Goal: Feedback & Contribution: Contribute content

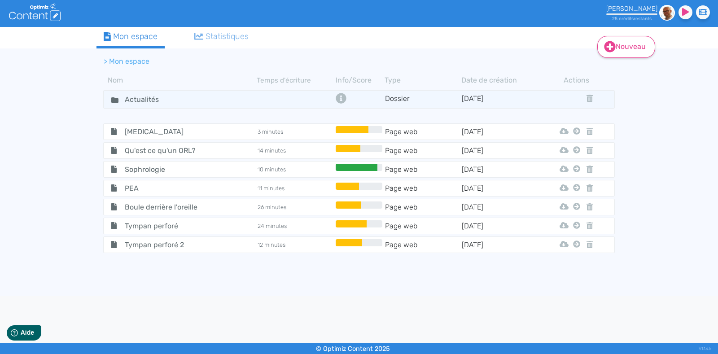
click at [609, 44] on icon at bounding box center [610, 47] width 12 height 12
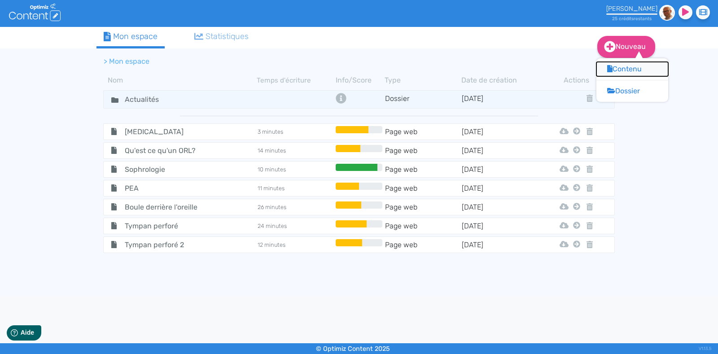
click at [624, 70] on button "Contenu" at bounding box center [632, 69] width 72 height 14
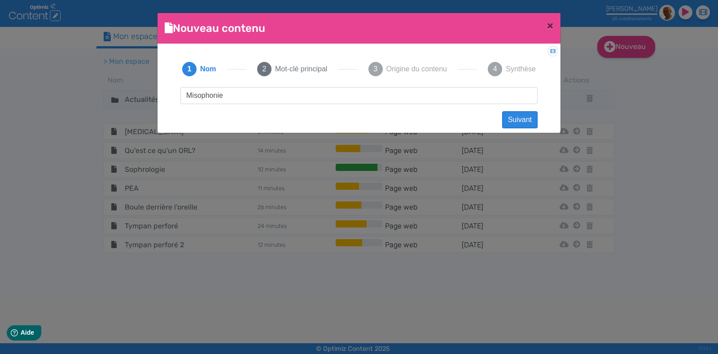
type input "Misophonie"
click at [514, 122] on button "Suivant" at bounding box center [519, 119] width 35 height 17
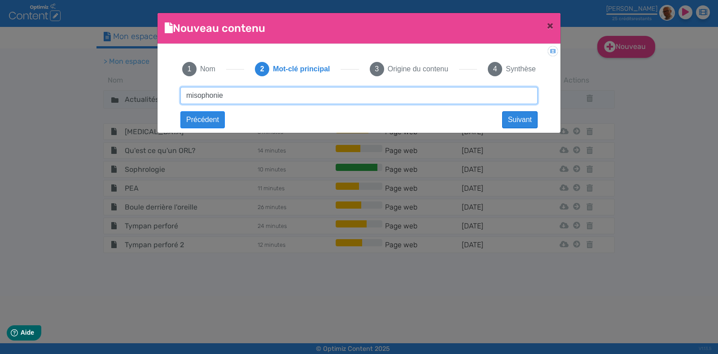
type input "misophonie"
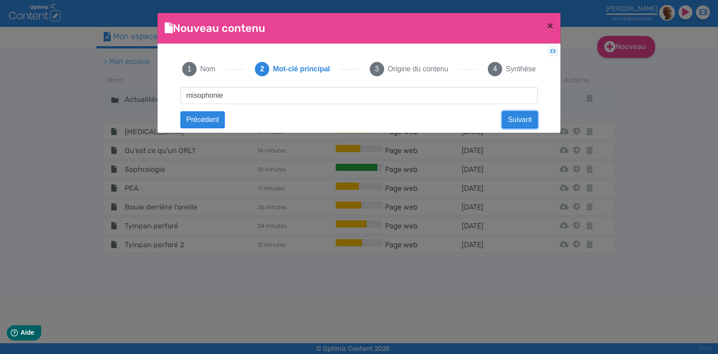
click at [511, 122] on button "Suivant" at bounding box center [519, 119] width 35 height 17
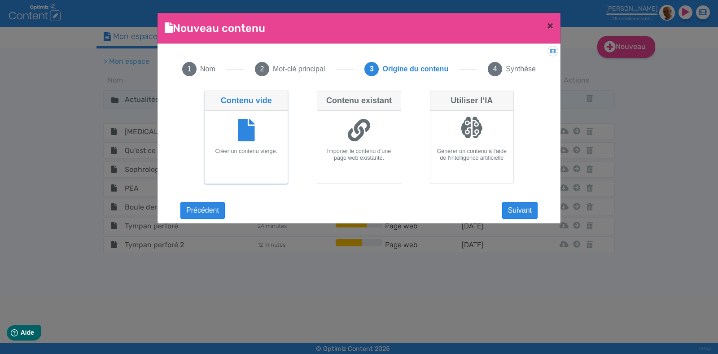
click at [249, 129] on icon at bounding box center [246, 130] width 17 height 22
click at [210, 96] on input "Contenu vide Créer un contenu vierge." at bounding box center [207, 94] width 6 height 6
click at [523, 207] on button "Suivant" at bounding box center [519, 210] width 35 height 17
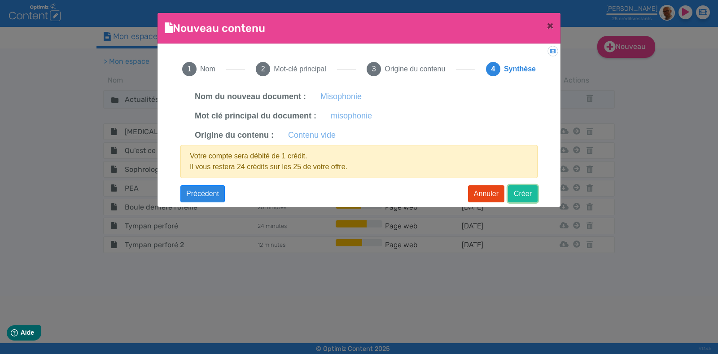
click at [516, 189] on button "Créer" at bounding box center [523, 193] width 30 height 17
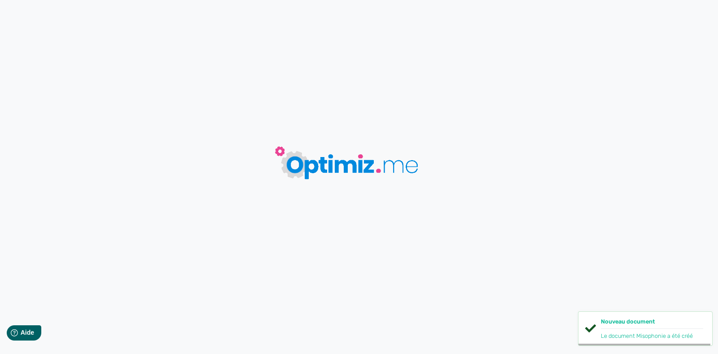
type input "Misophonie"
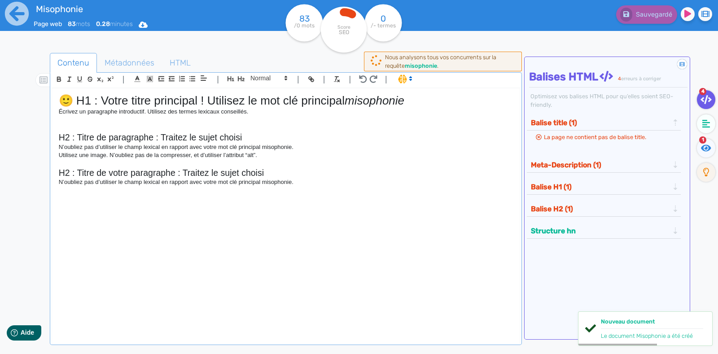
click at [307, 183] on p "N’oubliez pas d’utiliser le champ lexical en rapport avec votre mot clé princip…" at bounding box center [286, 182] width 454 height 8
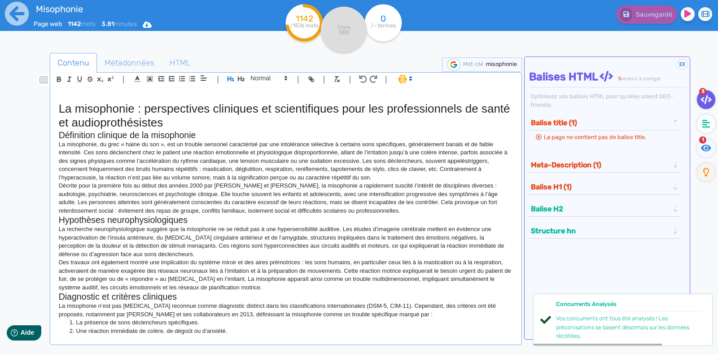
click at [118, 130] on h2 "Définition clinique de la misophonie" at bounding box center [286, 135] width 454 height 10
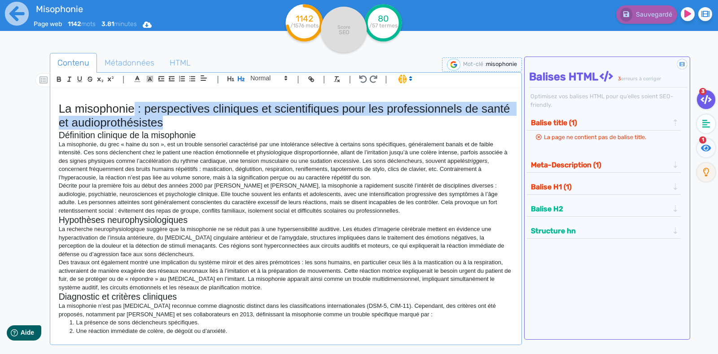
drag, startPoint x: 200, startPoint y: 125, endPoint x: 134, endPoint y: 110, distance: 67.5
click at [134, 110] on h1 "La misophonie : perspectives cliniques et scientifiques pour les professionnels…" at bounding box center [286, 116] width 454 height 28
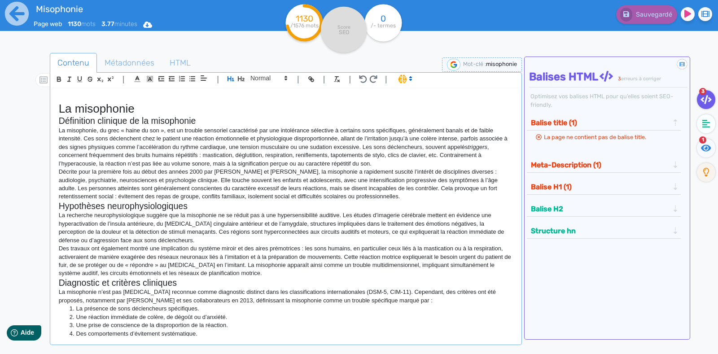
click at [63, 117] on h2 "Définition clinique de la misophonie" at bounding box center [286, 121] width 454 height 10
click at [56, 122] on div "La misophonie Définition clinique de la misophonie La misophonie, du grec « hai…" at bounding box center [285, 212] width 467 height 248
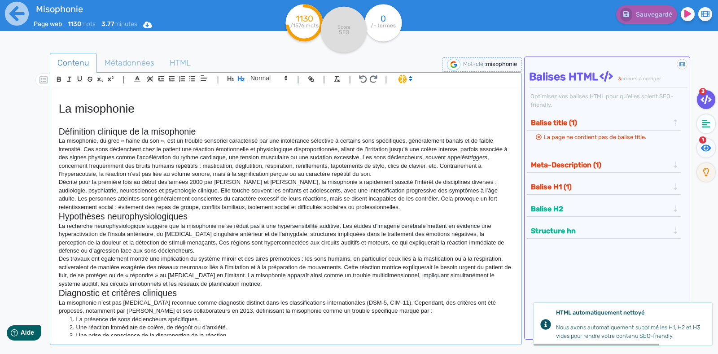
click at [559, 187] on button "Balise H1 (1)" at bounding box center [600, 186] width 144 height 15
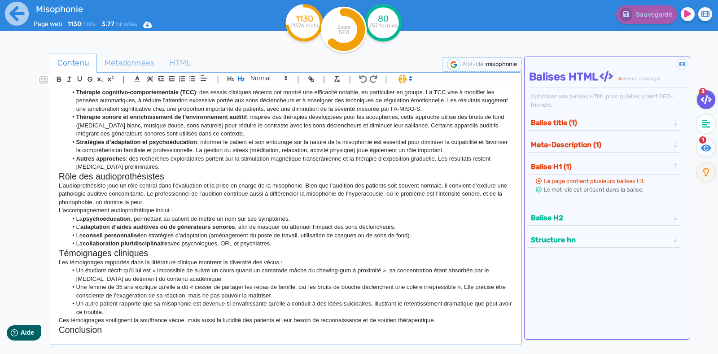
scroll to position [424, 0]
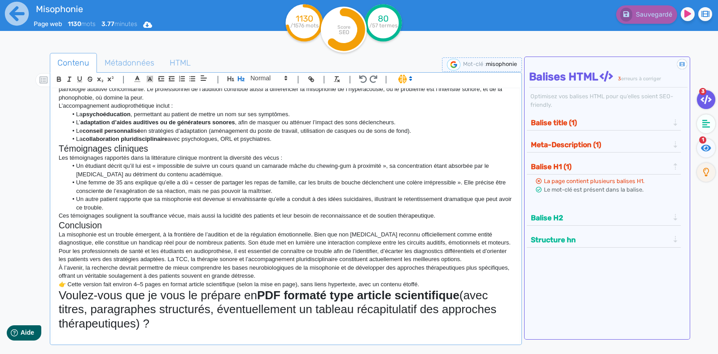
drag, startPoint x: 158, startPoint y: 327, endPoint x: 54, endPoint y: 295, distance: 109.0
click at [54, 295] on div "La misophonie Définition clinique de la misophonie La misophonie, du grec « hai…" at bounding box center [285, 212] width 467 height 248
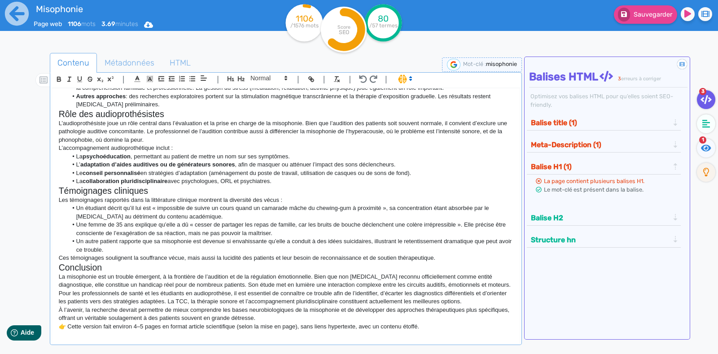
scroll to position [382, 0]
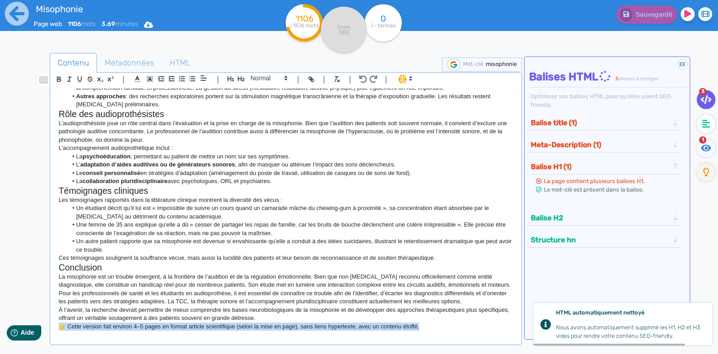
drag, startPoint x: 423, startPoint y: 327, endPoint x: 51, endPoint y: 326, distance: 372.4
click at [51, 326] on div "| | H3 H4 H5 H6 Normal | | | | La misophonie Définition clinique de la misophon…" at bounding box center [286, 208] width 472 height 273
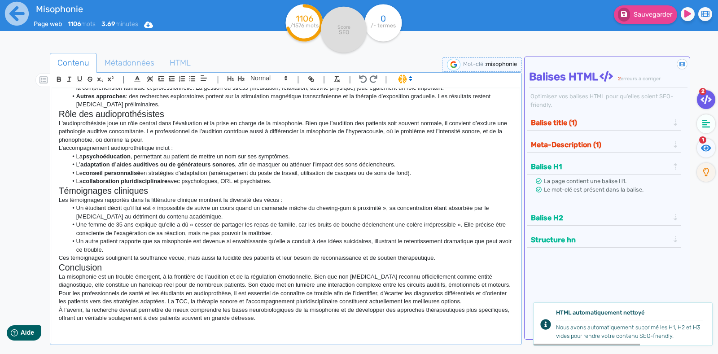
scroll to position [374, 0]
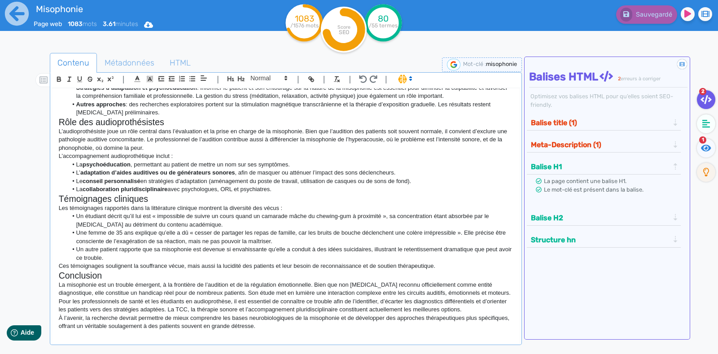
click at [551, 126] on button "Balise title (1)" at bounding box center [600, 122] width 144 height 15
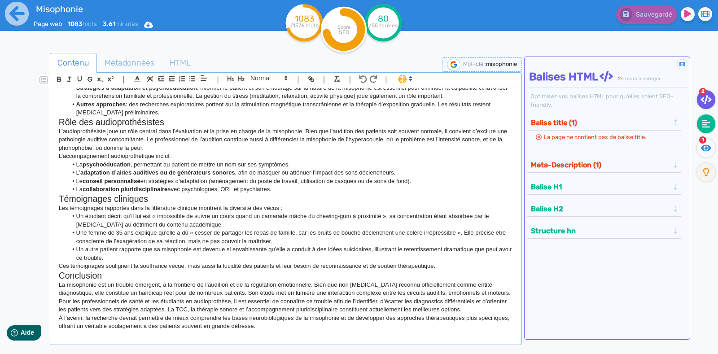
click at [710, 122] on fa-icon at bounding box center [706, 123] width 18 height 19
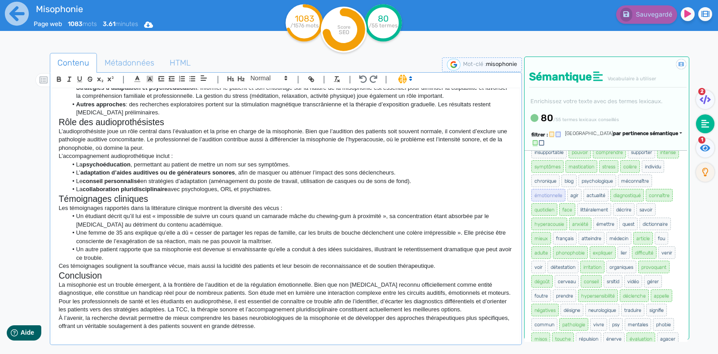
scroll to position [0, 0]
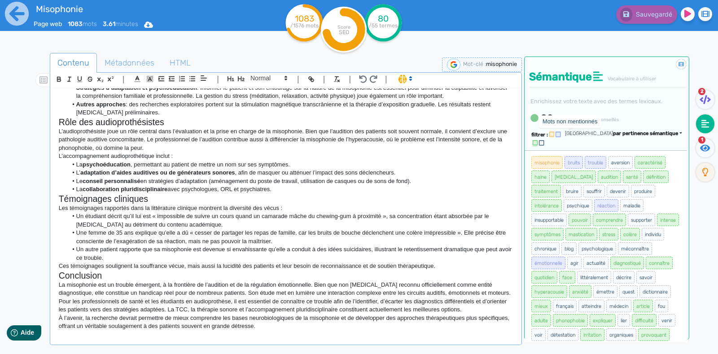
click at [544, 140] on icon at bounding box center [541, 142] width 5 height 5
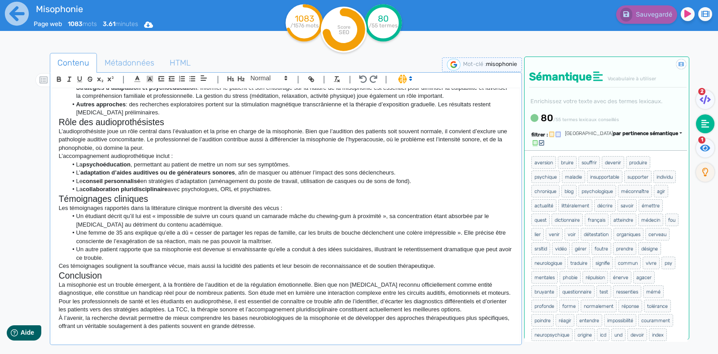
click at [677, 139] on div "filtrer : [GEOGRAPHIC_DATA] par pertinence sémantique par pertinence sémantique…" at bounding box center [606, 139] width 164 height 22
click at [672, 133] on span "par pertinence sémantique" at bounding box center [645, 134] width 65 height 6
click at [640, 175] on link "par ordre alphabétique" at bounding box center [602, 172] width 75 height 12
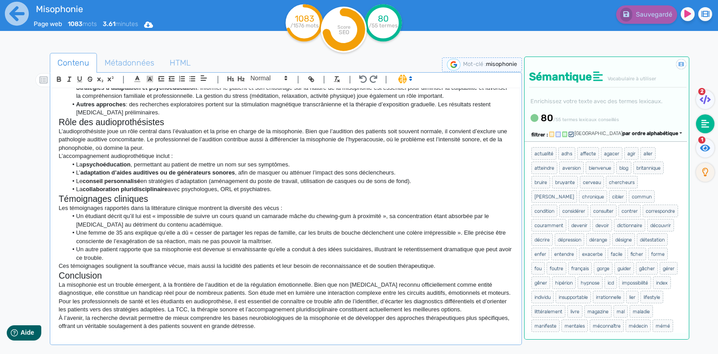
click at [664, 133] on span "par ordre alphabétique" at bounding box center [650, 134] width 56 height 6
click at [643, 146] on span "par pertinence sémantique" at bounding box center [616, 147] width 57 height 5
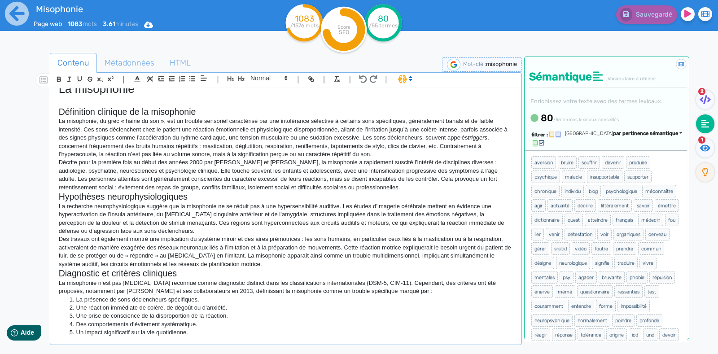
scroll to position [17, 0]
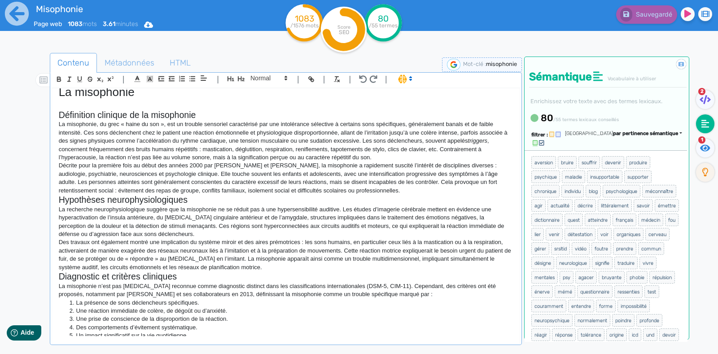
click at [307, 122] on p "La misophonie, du grec « haine du son », est un trouble sensoriel caractérisé p…" at bounding box center [286, 140] width 454 height 41
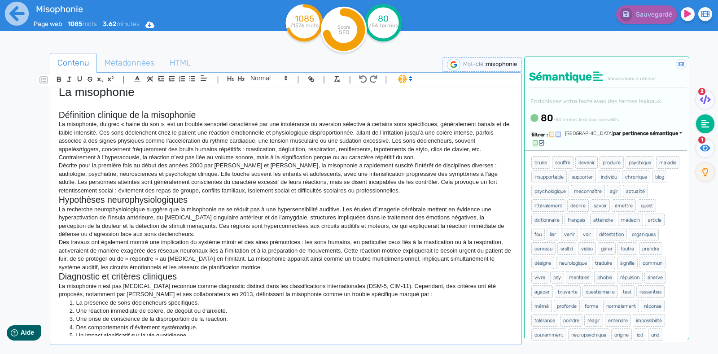
click at [273, 135] on p "La misophonie, du grec « haine du son », est un trouble sensoriel caractérisé p…" at bounding box center [286, 140] width 454 height 41
click at [265, 147] on p "La misophonie, du grec « haine du son », est un trouble sensoriel caractérisé p…" at bounding box center [286, 140] width 454 height 41
click at [114, 191] on p "Décrite pour la première fois au début des années 2000 par [PERSON_NAME] et [PE…" at bounding box center [286, 178] width 454 height 33
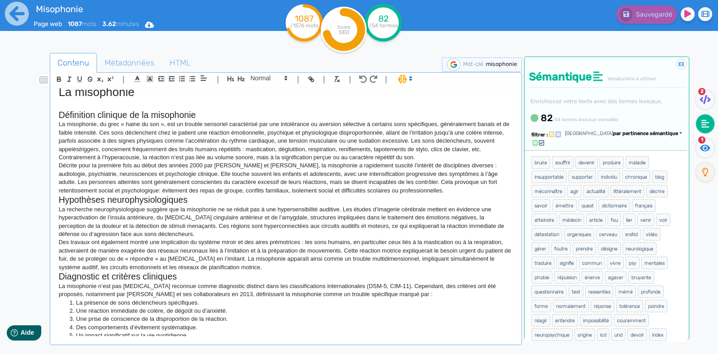
click at [160, 231] on p "La recherche neurophysiologique suggère que la misophonie ne se réduit pas à un…" at bounding box center [286, 221] width 454 height 33
click at [259, 255] on p "Des travaux ont également montré une implication du système miroir et des aires…" at bounding box center [286, 254] width 454 height 33
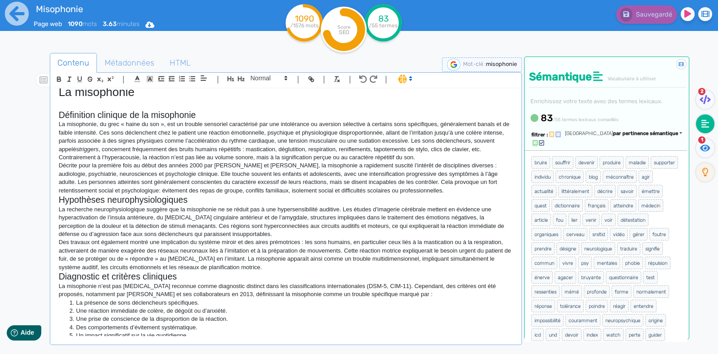
click at [459, 189] on p "Décrite pour la première fois au début des années 2000 par [PERSON_NAME] et [PE…" at bounding box center [286, 178] width 454 height 33
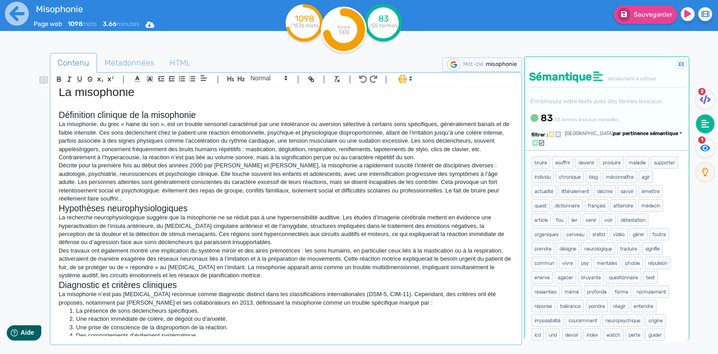
click at [135, 197] on p "Décrite pour la première fois au début des années 2000 par [PERSON_NAME] et [PE…" at bounding box center [286, 182] width 454 height 41
click at [197, 214] on p "La recherche neurophysiologique suggère que la misophonie ne se réduit pas à un…" at bounding box center [286, 230] width 454 height 33
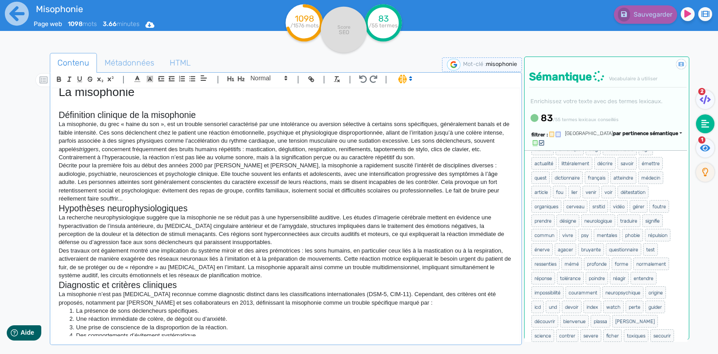
scroll to position [61, 0]
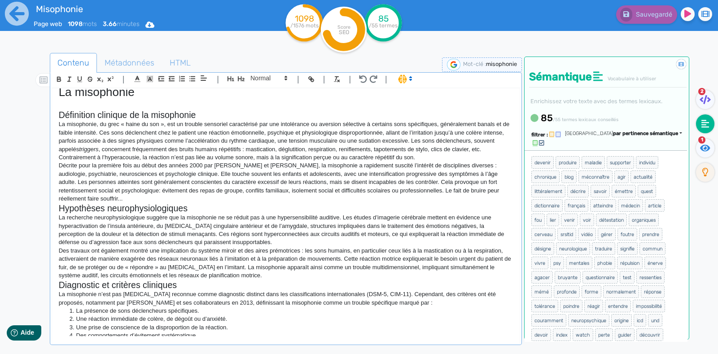
click at [339, 217] on p "La recherche neurophysiologique suggère que la misophonie ne se réduit pas à un…" at bounding box center [286, 230] width 454 height 33
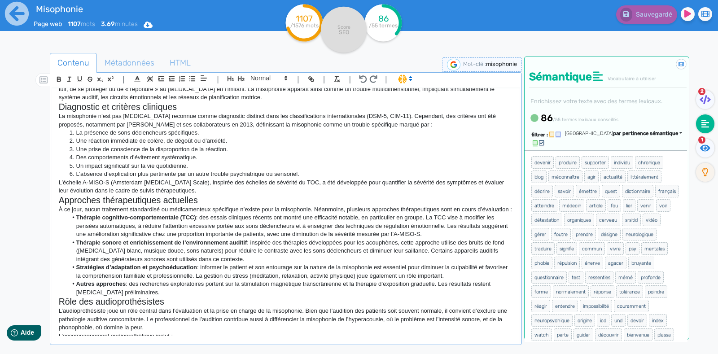
scroll to position [196, 0]
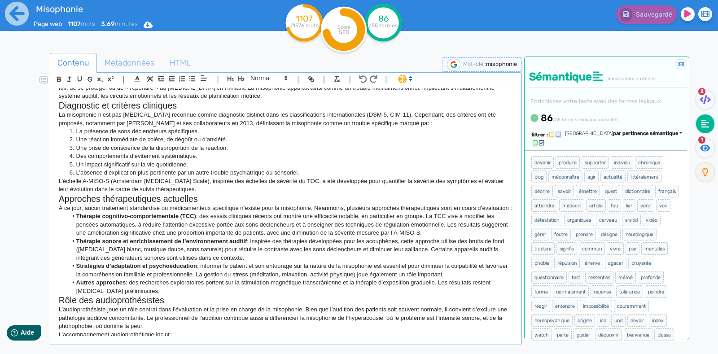
click at [200, 129] on li "La présence de sons déclencheurs spécifiques." at bounding box center [289, 131] width 445 height 8
click at [240, 138] on li "Une réaction immédiate de colère, de dégoût ou d’anxiété." at bounding box center [289, 139] width 445 height 8
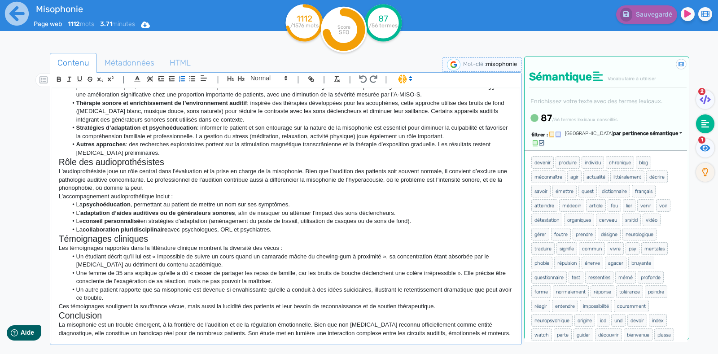
scroll to position [345, 0]
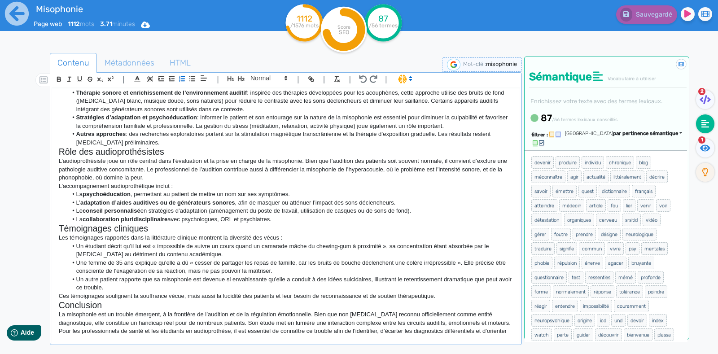
click at [301, 168] on p "L’audioprothésiste joue un rôle central dans l’évaluation et la prise en charge…" at bounding box center [286, 169] width 454 height 25
click at [279, 242] on p "Les témoignages rapportés dans la littérature clinique montrent la diversité de…" at bounding box center [286, 238] width 454 height 8
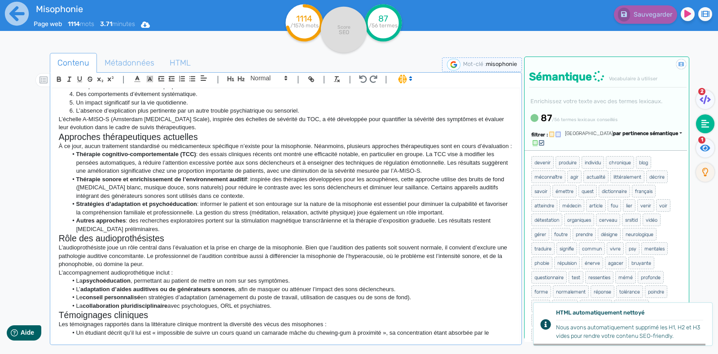
scroll to position [263, 0]
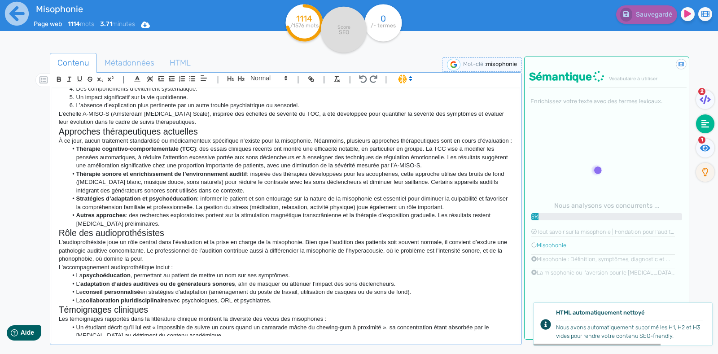
click at [166, 238] on h2 "Rôle des audioprothésistes" at bounding box center [286, 233] width 454 height 10
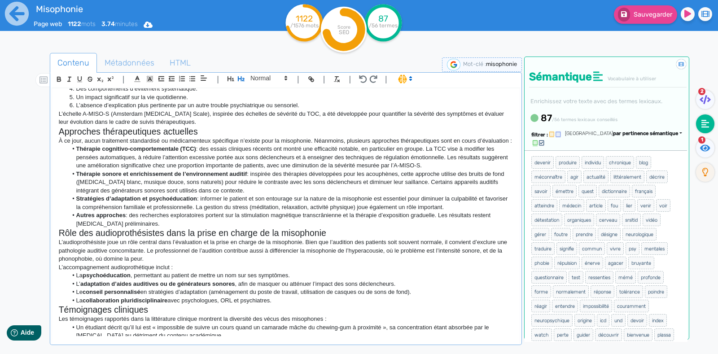
click at [208, 129] on h2 "Approches thérapeutiques actuelles" at bounding box center [286, 132] width 454 height 10
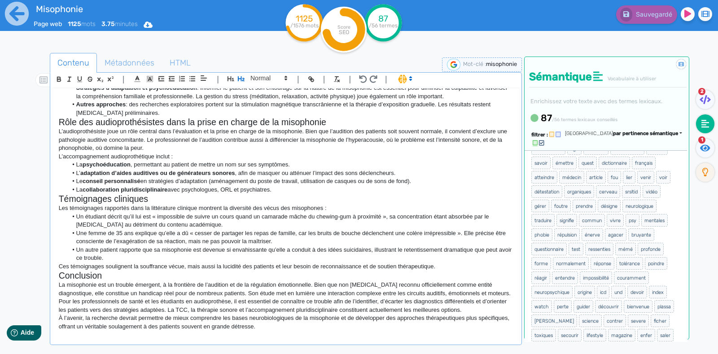
scroll to position [0, 0]
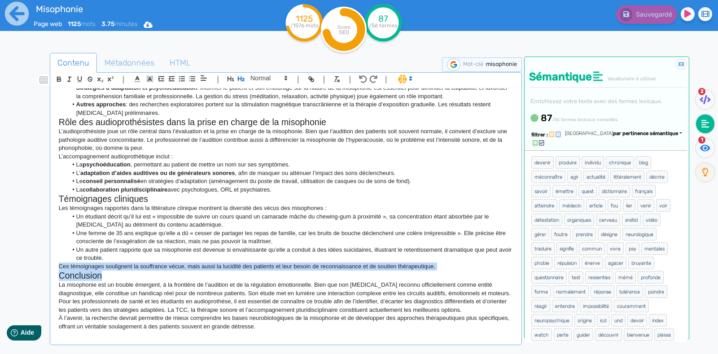
drag, startPoint x: 509, startPoint y: 278, endPoint x: 508, endPoint y: 254, distance: 23.3
click at [508, 254] on div "La misophonie Définition clinique de la misophonie La misophonie, du grec « hai…" at bounding box center [285, 212] width 467 height 248
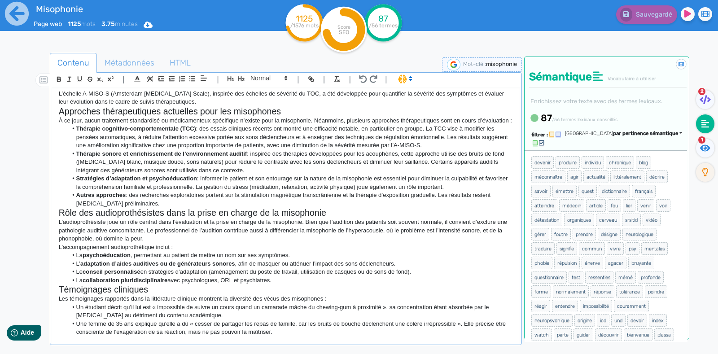
scroll to position [271, 0]
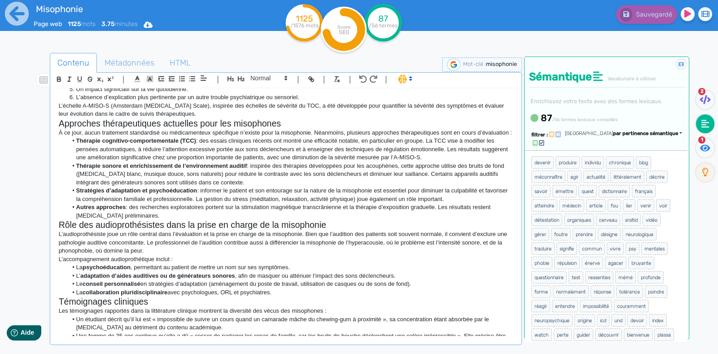
click at [450, 137] on p "À ce jour, aucun traitement standardisé ou médicamenteux spécifique n’existe po…" at bounding box center [286, 133] width 454 height 8
click at [60, 230] on h2 "Rôle des audioprothésistes dans la prise en charge de la misophonie" at bounding box center [286, 225] width 454 height 10
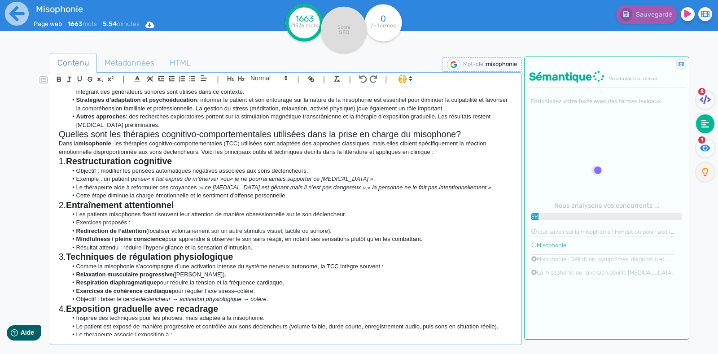
scroll to position [330, 0]
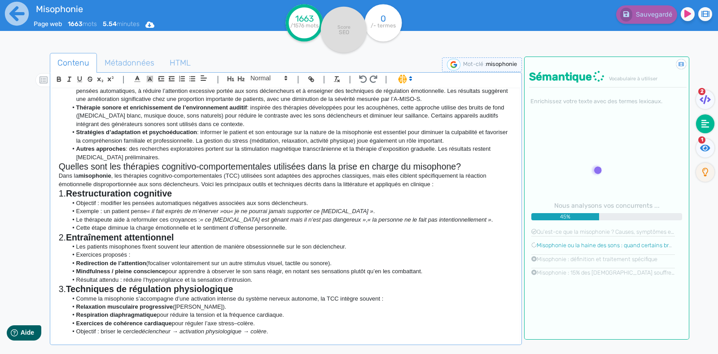
click at [155, 198] on strong "Restructuration cognitive" at bounding box center [119, 193] width 106 height 10
click at [59, 183] on p "Dans la misophonie , les thérapies cognitivo-comportementales (TCC) utilisées s…" at bounding box center [286, 180] width 454 height 17
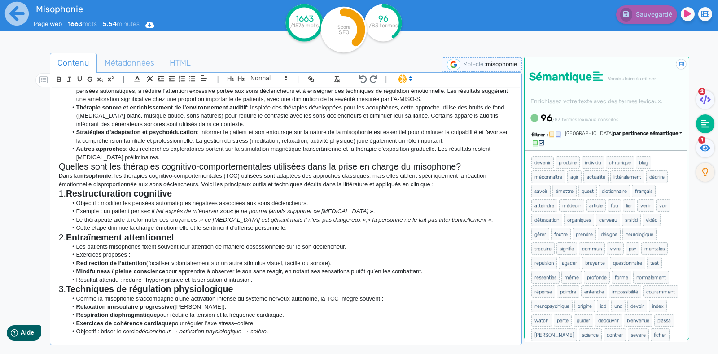
click at [56, 178] on div "La misophonie Définition clinique de la misophonie La misophonie, du grec « hai…" at bounding box center [285, 212] width 467 height 248
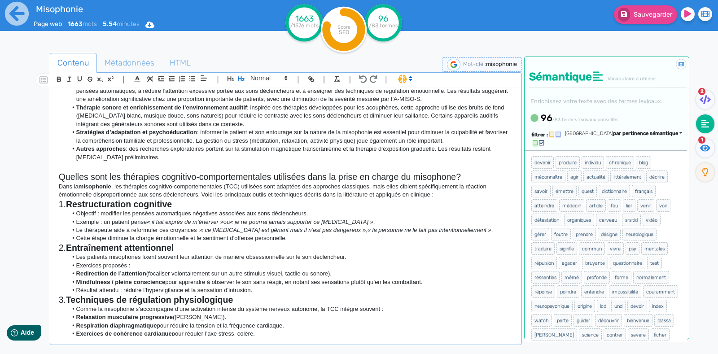
click at [56, 195] on div "La misophonie Définition clinique de la misophonie La misophonie, du grec « hai…" at bounding box center [285, 212] width 467 height 248
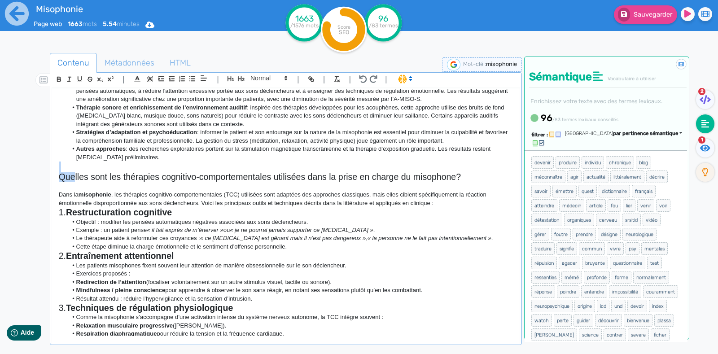
drag, startPoint x: 462, startPoint y: 179, endPoint x: 76, endPoint y: 188, distance: 386.4
click at [76, 182] on h2 "Quelles sont les thérapies cognitivo-comportementales utilisées dans la prise e…" at bounding box center [286, 177] width 454 height 10
click at [425, 182] on h2 "Quelles sont les thérapies cognitivo-comportementales utilisées dans la prise e…" at bounding box center [286, 177] width 454 height 10
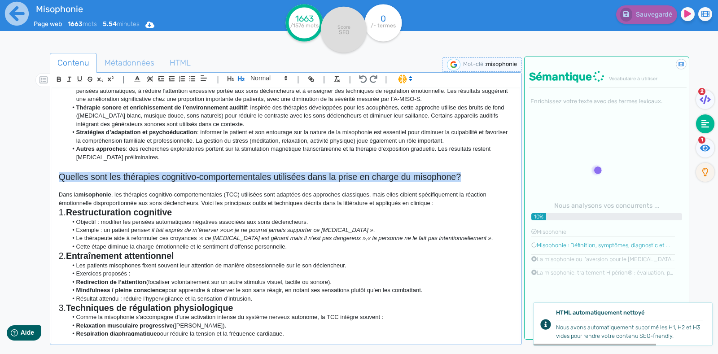
drag, startPoint x: 465, startPoint y: 187, endPoint x: 54, endPoint y: 190, distance: 410.9
click at [54, 190] on div "La misophonie Définition clinique de la misophonie La misophonie, du grec « hai…" at bounding box center [285, 212] width 467 height 248
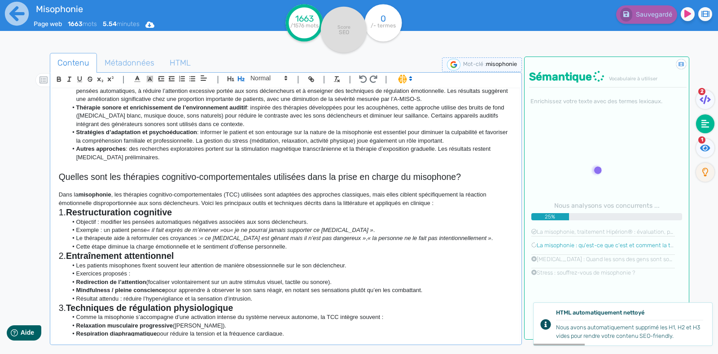
click at [73, 216] on strong "Restructuration cognitive" at bounding box center [119, 212] width 106 height 10
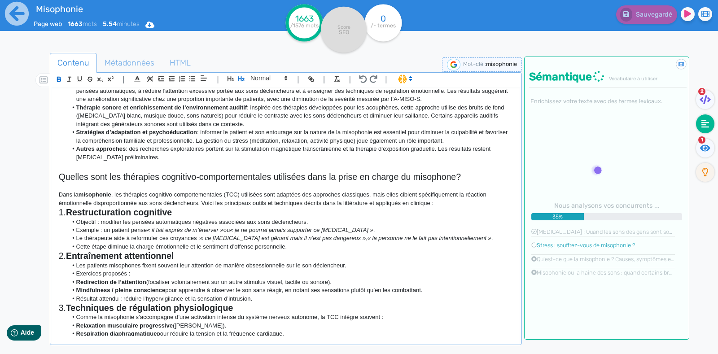
click at [68, 216] on strong "Restructuration cognitive" at bounding box center [119, 212] width 106 height 10
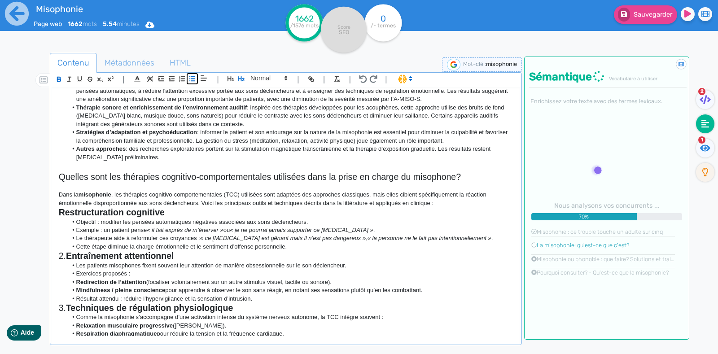
click at [192, 82] on icon "button" at bounding box center [192, 79] width 8 height 8
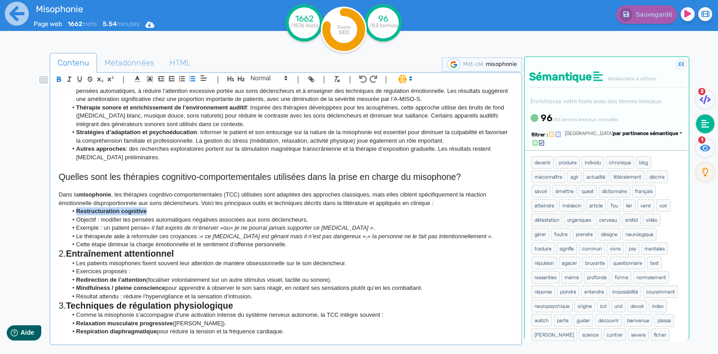
drag, startPoint x: 150, startPoint y: 218, endPoint x: 72, endPoint y: 219, distance: 78.1
click at [72, 215] on li "Restructuration cognitive" at bounding box center [289, 211] width 445 height 8
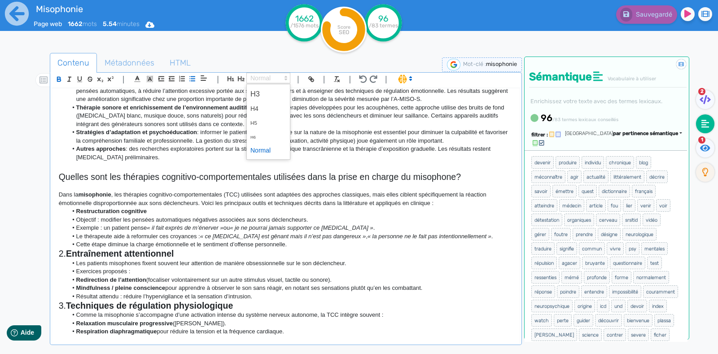
click at [280, 79] on span at bounding box center [268, 78] width 44 height 11
click at [260, 91] on span at bounding box center [268, 94] width 36 height 16
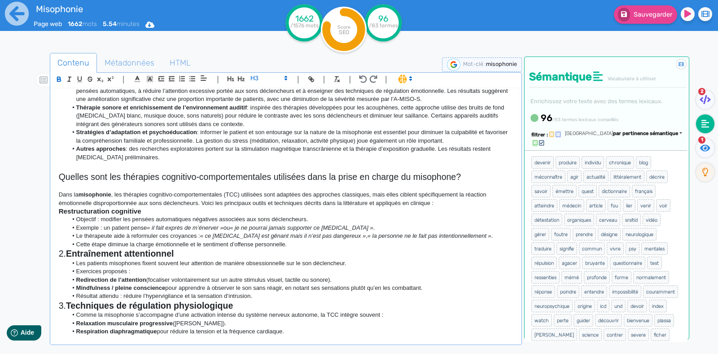
click at [92, 266] on li "Les patients misophones fixent souvent leur attention de manière obsessionnelle…" at bounding box center [289, 263] width 445 height 8
click at [70, 258] on strong "Entraînement attentionnel" at bounding box center [120, 254] width 108 height 10
drag, startPoint x: 175, startPoint y: 258, endPoint x: 52, endPoint y: 258, distance: 123.4
click at [52, 258] on div "La misophonie Définition clinique de la misophonie La misophonie, du grec « hai…" at bounding box center [285, 212] width 467 height 248
click at [271, 74] on span at bounding box center [268, 78] width 44 height 11
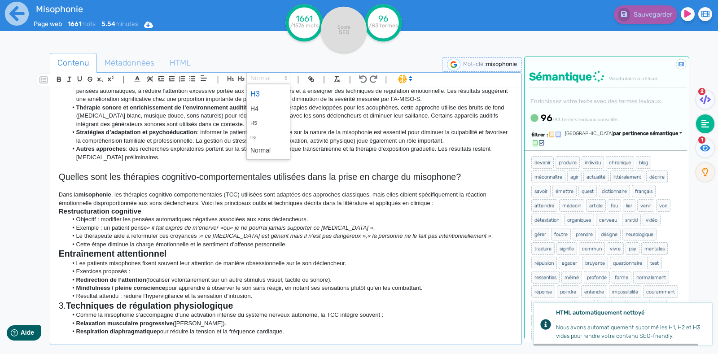
click at [251, 93] on span at bounding box center [268, 94] width 36 height 16
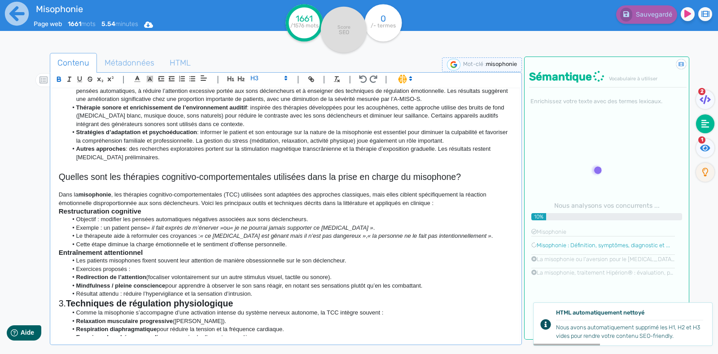
click at [70, 306] on strong "Techniques de régulation physiologique" at bounding box center [149, 303] width 167 height 10
click at [70, 307] on strong "Techniques de régulation physiologique" at bounding box center [149, 303] width 167 height 10
click at [69, 308] on strong "Techniques de régulation physiologique" at bounding box center [149, 303] width 167 height 10
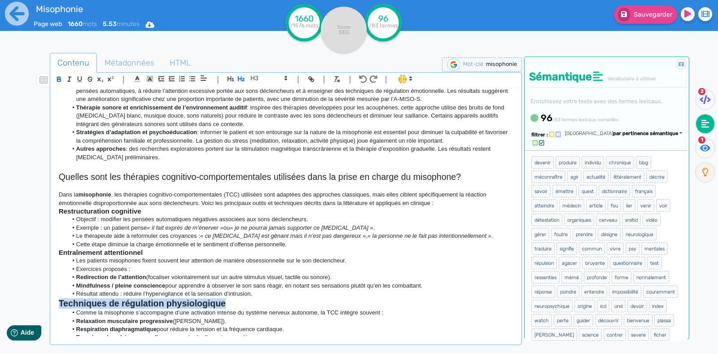
drag, startPoint x: 231, startPoint y: 312, endPoint x: 52, endPoint y: 315, distance: 179.0
click at [52, 315] on div "La misophonie Définition clinique de la misophonie La misophonie, du grec « hai…" at bounding box center [285, 212] width 467 height 248
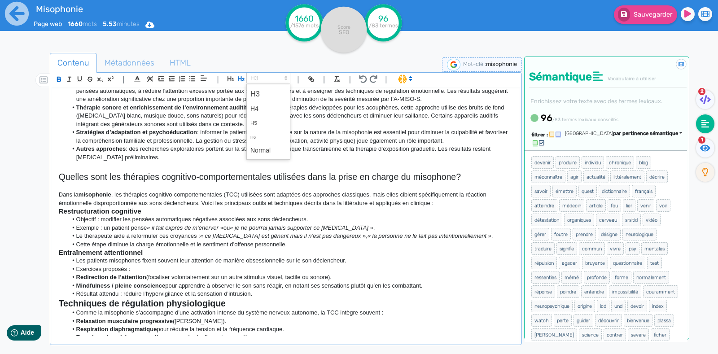
click at [253, 77] on span at bounding box center [268, 78] width 44 height 11
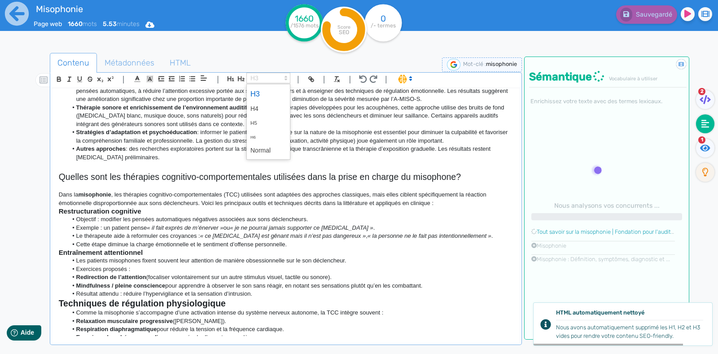
click at [257, 95] on span at bounding box center [268, 94] width 36 height 16
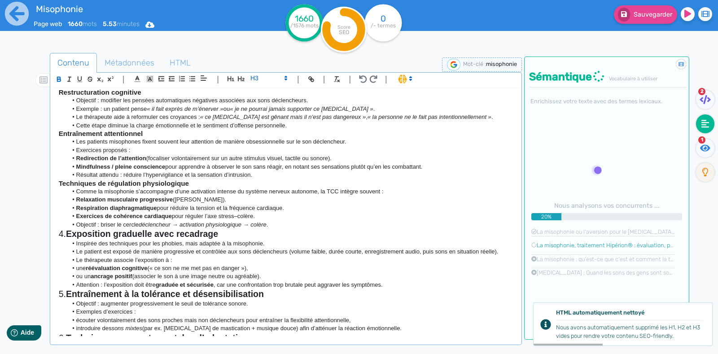
scroll to position [473, 0]
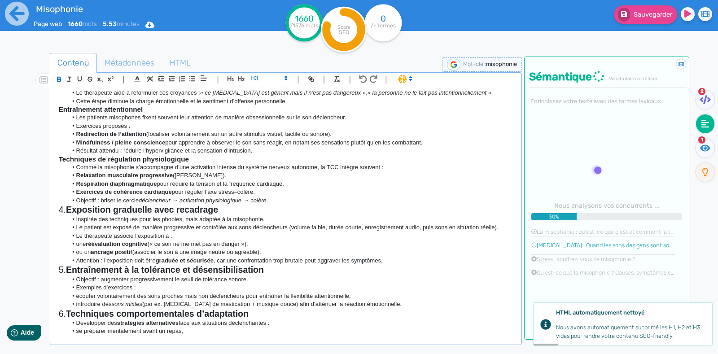
click at [66, 214] on h2 "4. Exposition graduelle avec recadrage" at bounding box center [286, 210] width 454 height 10
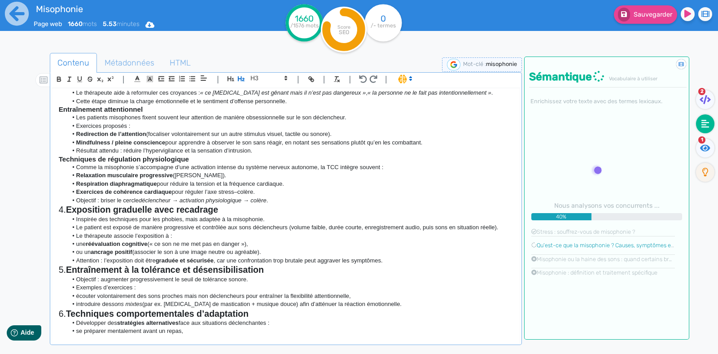
click at [70, 214] on strong "Exposition graduelle avec recadrage" at bounding box center [142, 210] width 152 height 10
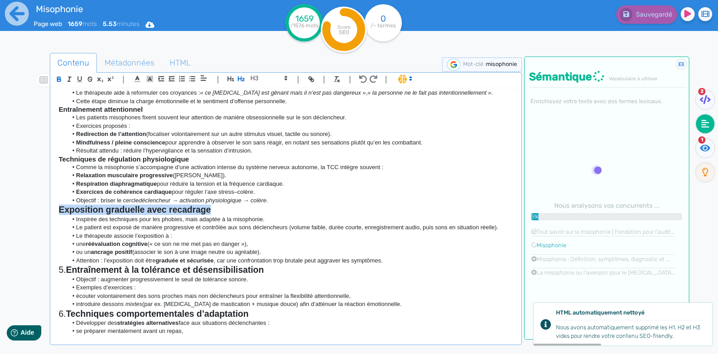
drag, startPoint x: 213, startPoint y: 214, endPoint x: 52, endPoint y: 223, distance: 161.3
click at [52, 223] on div "La misophonie Définition clinique de la misophonie La misophonie, du grec « hai…" at bounding box center [285, 212] width 467 height 248
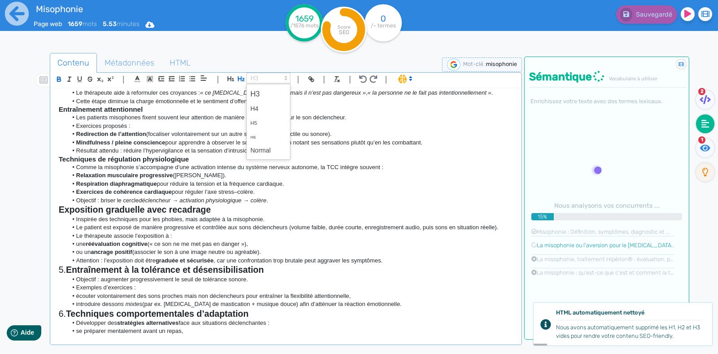
click at [251, 79] on span at bounding box center [268, 78] width 44 height 11
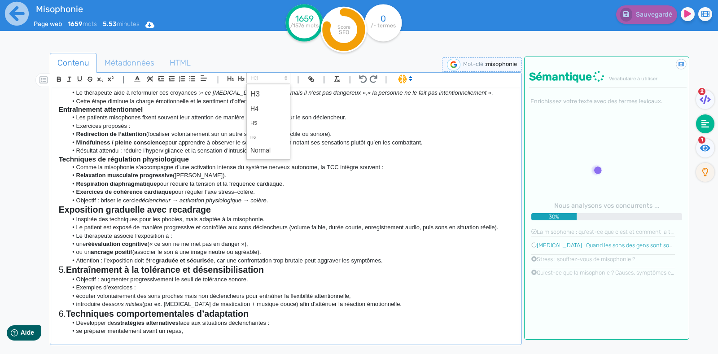
click at [210, 214] on strong "Exposition graduelle avec recadrage" at bounding box center [135, 210] width 152 height 10
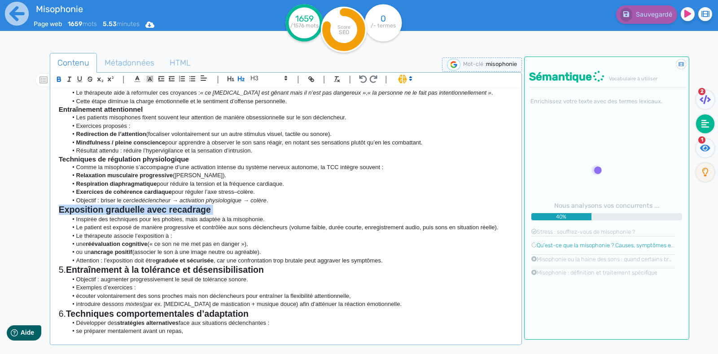
drag, startPoint x: 210, startPoint y: 218, endPoint x: 41, endPoint y: 218, distance: 168.7
click at [41, 218] on div "Contenu Métadonnées HTML | | H3 H4 H5 H6 Normal | | | | La misophonie Définitio…" at bounding box center [372, 231] width 692 height 360
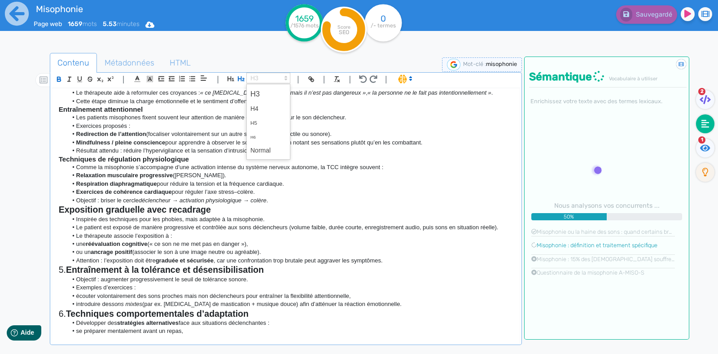
click at [253, 77] on span at bounding box center [268, 78] width 44 height 11
click at [135, 214] on strong "Exposition graduelle avec recadrage" at bounding box center [135, 210] width 152 height 10
click at [114, 214] on strong "Exposition graduelle avec recadrage" at bounding box center [135, 210] width 152 height 10
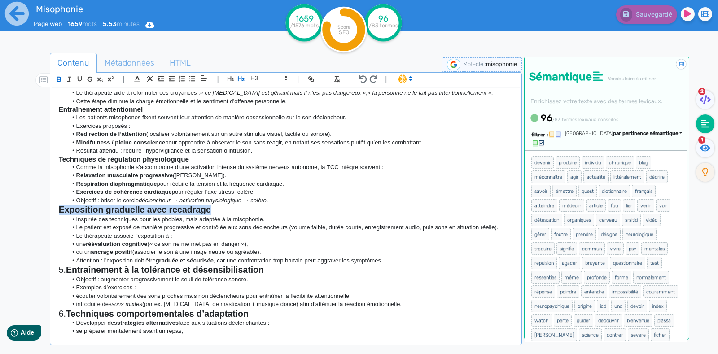
drag, startPoint x: 215, startPoint y: 218, endPoint x: 54, endPoint y: 216, distance: 161.5
click at [54, 216] on div "La misophonie Définition clinique de la misophonie La misophonie, du grec « hai…" at bounding box center [285, 212] width 467 height 248
click at [253, 77] on span at bounding box center [268, 78] width 44 height 11
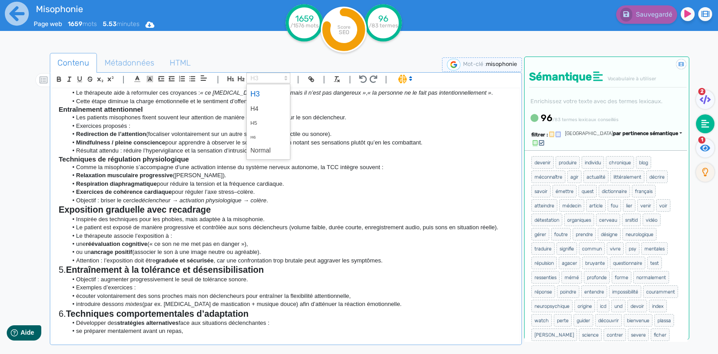
click at [260, 92] on span at bounding box center [268, 94] width 36 height 16
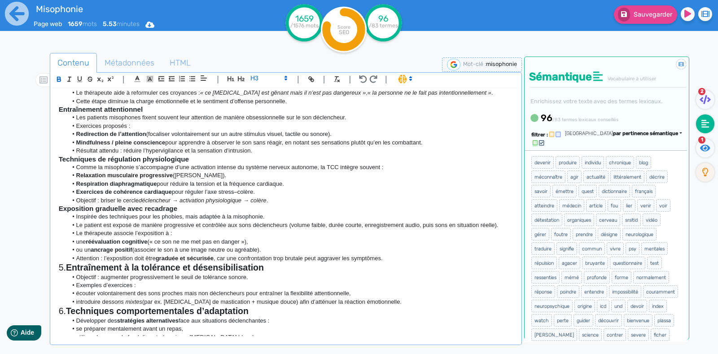
click at [69, 272] on strong "Entraînement à la tolérance et désensibilisation" at bounding box center [165, 267] width 198 height 10
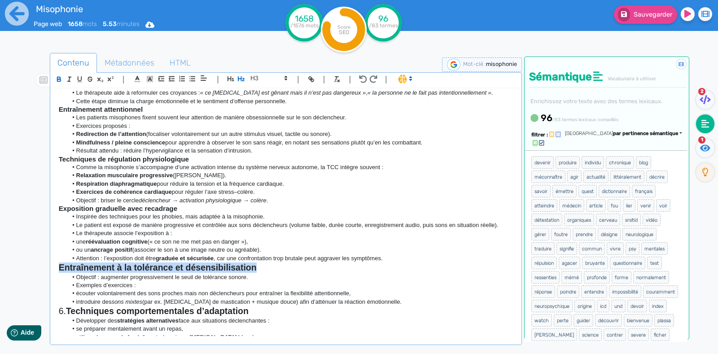
drag, startPoint x: 258, startPoint y: 277, endPoint x: 56, endPoint y: 280, distance: 201.9
click at [56, 280] on div "La misophonie Définition clinique de la misophonie La misophonie, du grec « hai…" at bounding box center [285, 212] width 467 height 248
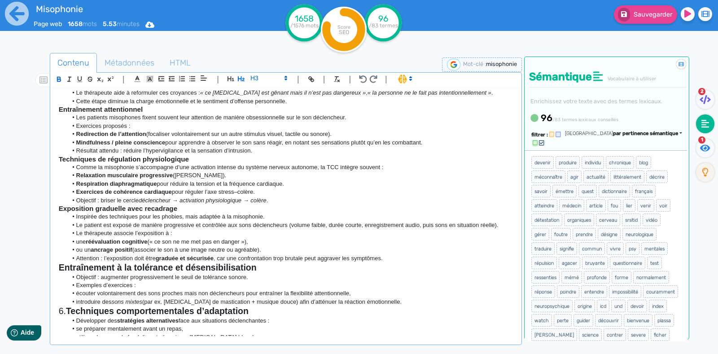
click at [258, 75] on span at bounding box center [268, 78] width 44 height 11
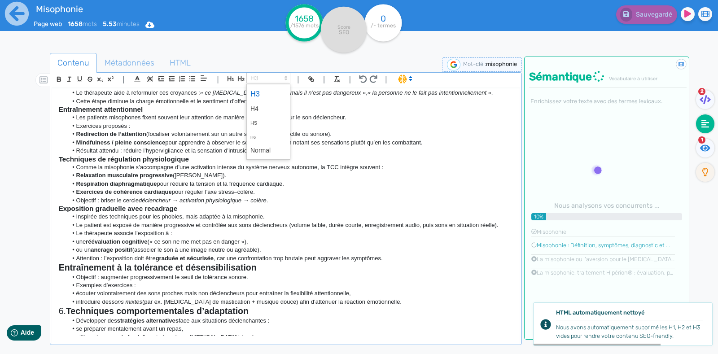
click at [262, 88] on span at bounding box center [268, 94] width 36 height 16
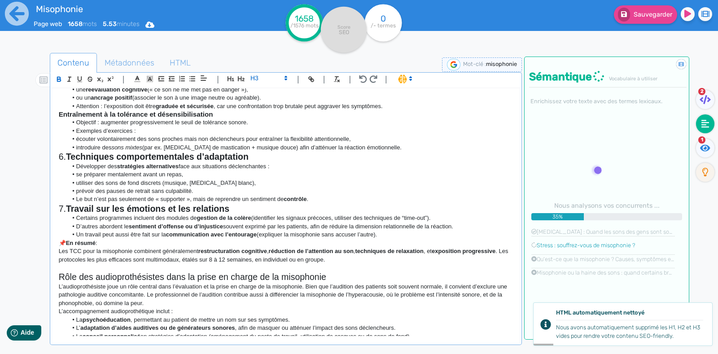
scroll to position [644, 0]
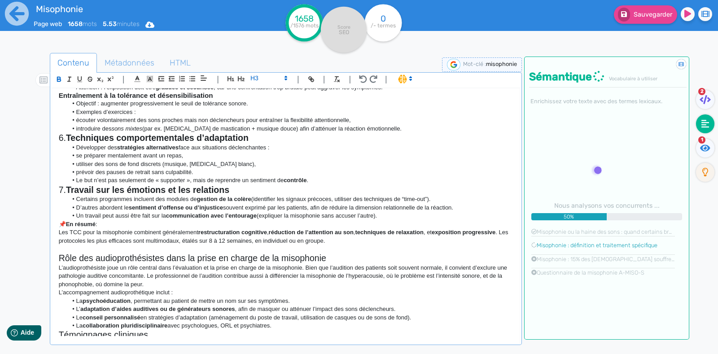
click at [70, 143] on strong "Techniques comportementales d’adaptation" at bounding box center [157, 138] width 183 height 10
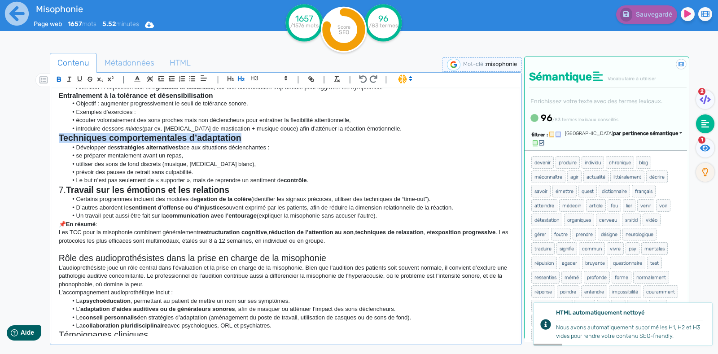
drag, startPoint x: 246, startPoint y: 144, endPoint x: 61, endPoint y: 149, distance: 185.8
click at [61, 143] on h2 "Techniques comportementales d’adaptation" at bounding box center [286, 138] width 454 height 10
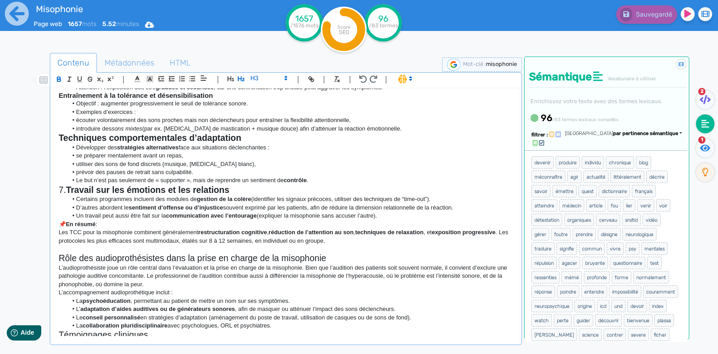
click at [254, 77] on span at bounding box center [268, 78] width 44 height 11
click at [256, 91] on span at bounding box center [268, 94] width 36 height 16
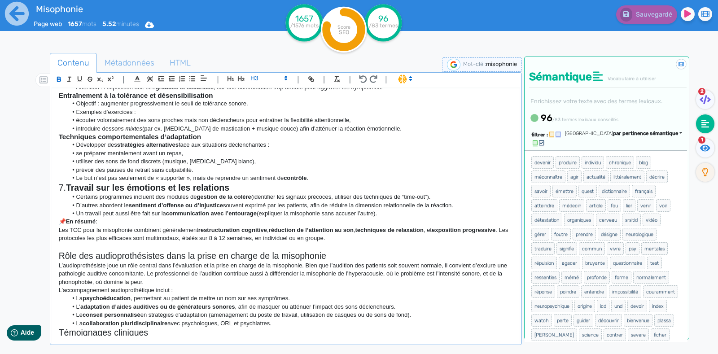
click at [72, 192] on strong "Travail sur les émotions et les relations" at bounding box center [147, 188] width 163 height 10
click at [68, 192] on strong "Travail sur les émotions et les relations" at bounding box center [147, 188] width 163 height 10
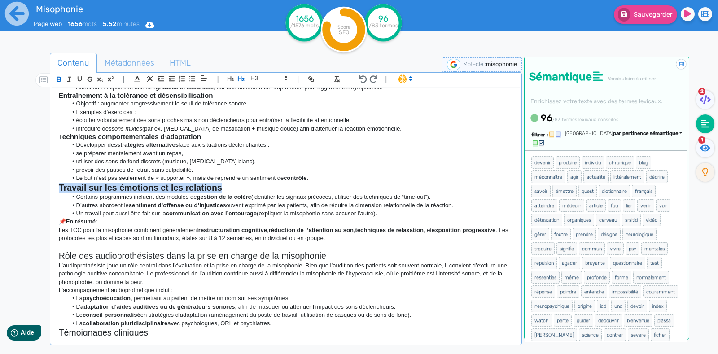
drag, startPoint x: 223, startPoint y: 196, endPoint x: 52, endPoint y: 198, distance: 170.5
click at [52, 198] on div "La misophonie Définition clinique de la misophonie La misophonie, du grec « hai…" at bounding box center [285, 212] width 467 height 248
click at [256, 75] on span at bounding box center [268, 78] width 44 height 11
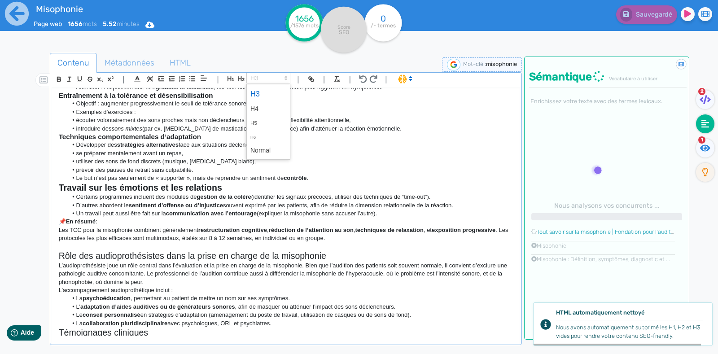
click at [259, 89] on span at bounding box center [268, 94] width 36 height 16
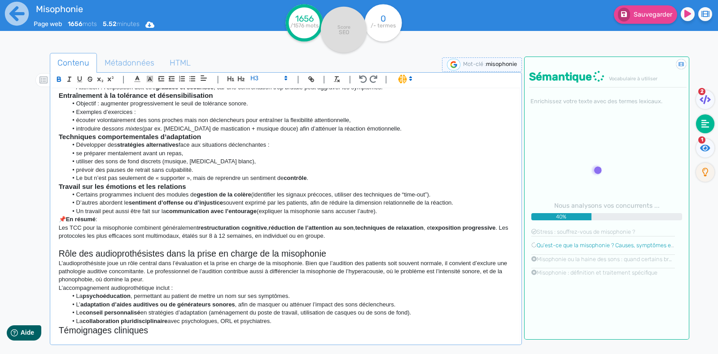
drag, startPoint x: 106, startPoint y: 229, endPoint x: 55, endPoint y: 225, distance: 51.3
click at [55, 225] on div "La misophonie Définition clinique de la misophonie La misophonie, du grec « hai…" at bounding box center [285, 212] width 467 height 248
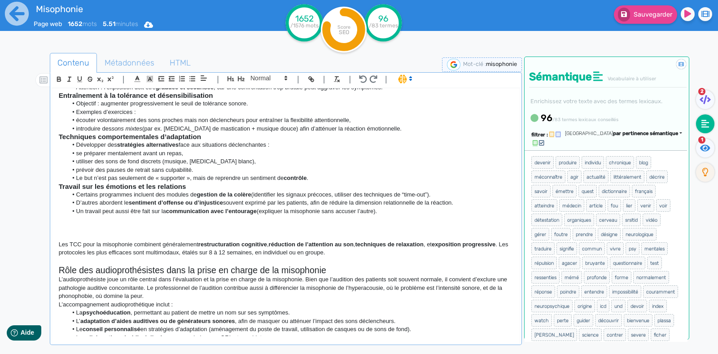
scroll to position [772, 0]
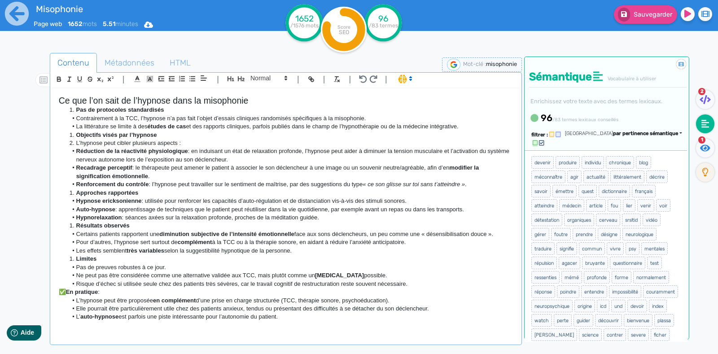
click at [272, 103] on h2 "Ce que l’on sait de l’hypnose dans la misophonie" at bounding box center [286, 101] width 454 height 10
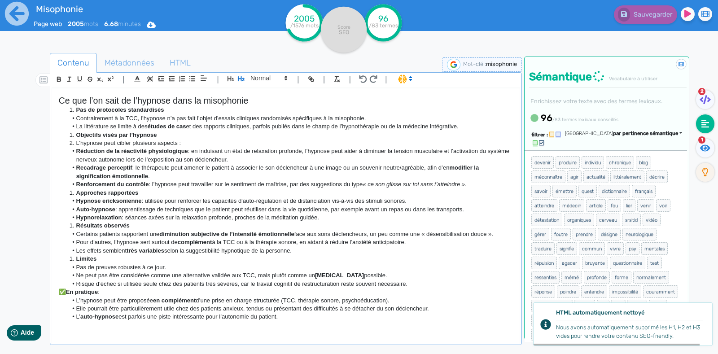
click at [76, 106] on h2 "Ce que l’on sait de l’hypnose dans la misophonie" at bounding box center [286, 101] width 454 height 10
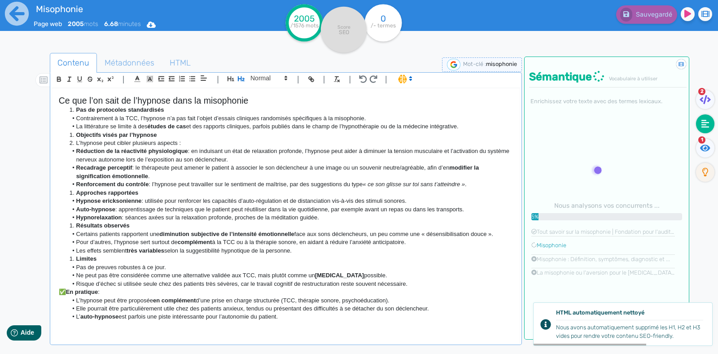
click at [74, 114] on li "Pas de protocoles standardisés" at bounding box center [289, 110] width 445 height 8
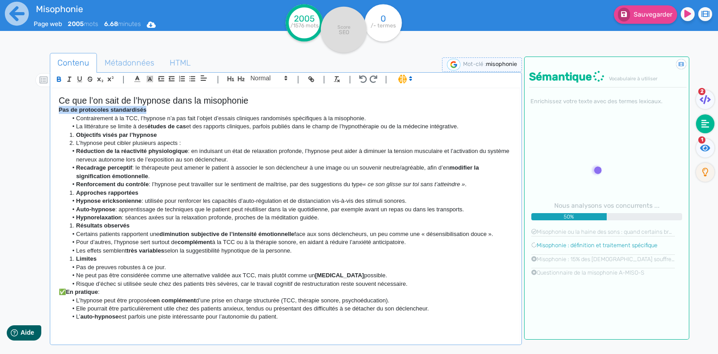
drag, startPoint x: 148, startPoint y: 117, endPoint x: 49, endPoint y: 118, distance: 99.1
click at [50, 118] on div "| | H3 H4 H5 H6 Normal | | | | La misophonie Définition clinique de la misophon…" at bounding box center [286, 208] width 472 height 273
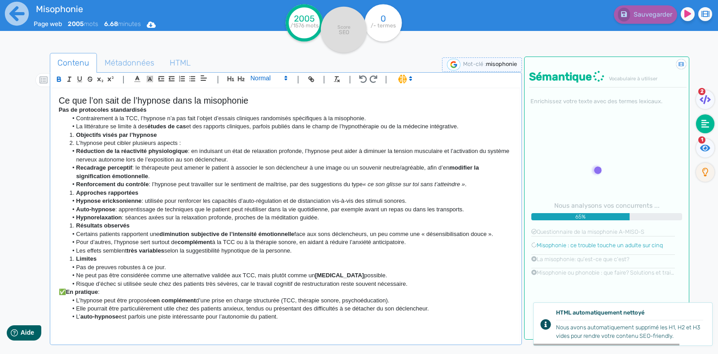
click at [283, 75] on icon at bounding box center [286, 78] width 8 height 8
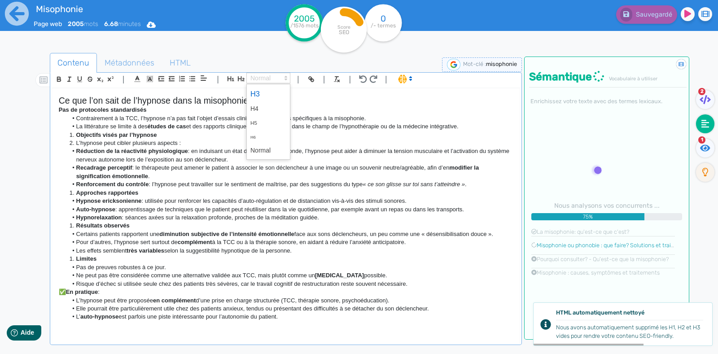
click at [259, 92] on span at bounding box center [268, 94] width 36 height 16
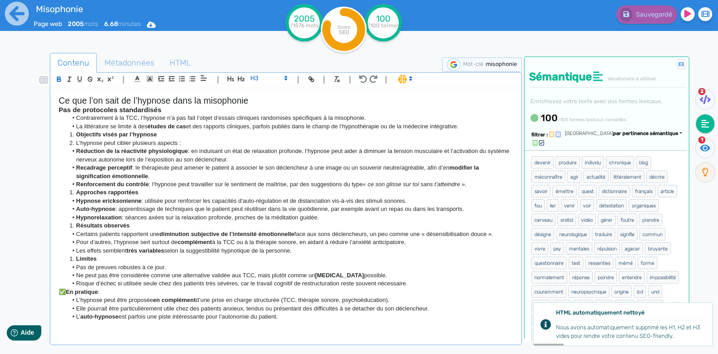
click at [95, 131] on li "La littérature se limite à des études de cas et des rapports cliniques, parfois…" at bounding box center [289, 126] width 445 height 8
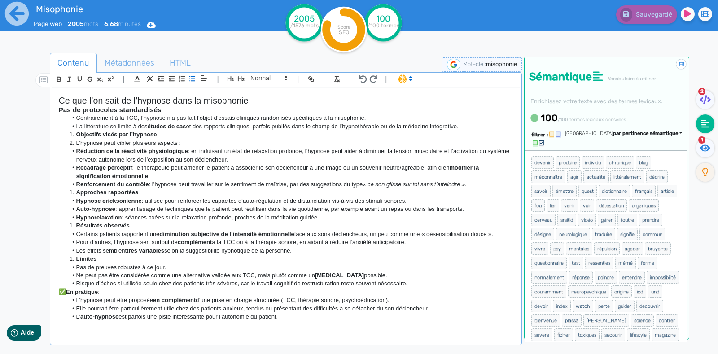
click at [79, 138] on strong "Objectifs visés par l’hypnose" at bounding box center [116, 134] width 81 height 7
click at [76, 147] on li "L’hypnose peut cibler plusieurs aspects :" at bounding box center [289, 143] width 445 height 8
click at [72, 139] on li "Objectifs visés par l’hypnose" at bounding box center [289, 135] width 445 height 8
click at [76, 138] on strong "Objectifs visés par l’hypnose" at bounding box center [116, 134] width 81 height 7
drag, startPoint x: 150, startPoint y: 141, endPoint x: 35, endPoint y: 140, distance: 114.9
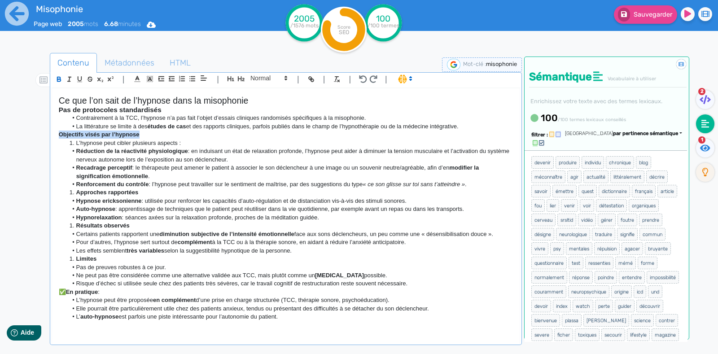
click at [35, 140] on div "Contenu Métadonnées HTML | | H3 H4 H5 H6 Normal | | | | La misophonie Définitio…" at bounding box center [372, 231] width 692 height 360
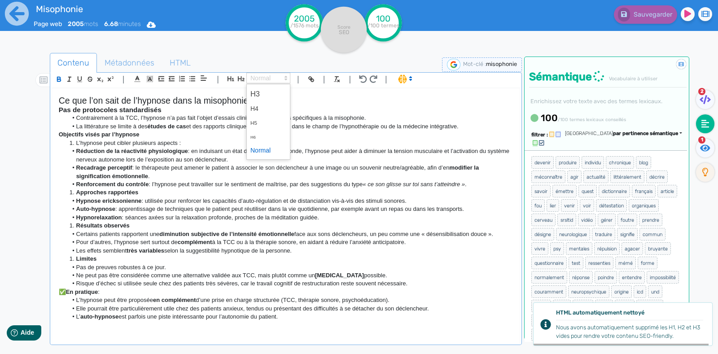
click at [274, 81] on span at bounding box center [268, 78] width 44 height 11
click at [260, 95] on span at bounding box center [268, 94] width 36 height 16
click at [78, 147] on li "L’hypnose peut cibler plusieurs aspects :" at bounding box center [289, 143] width 445 height 8
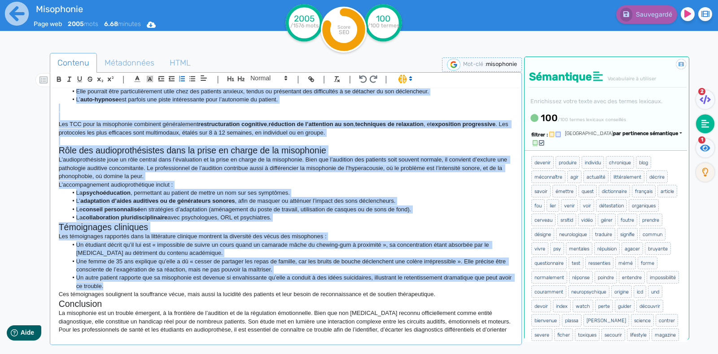
scroll to position [1006, 0]
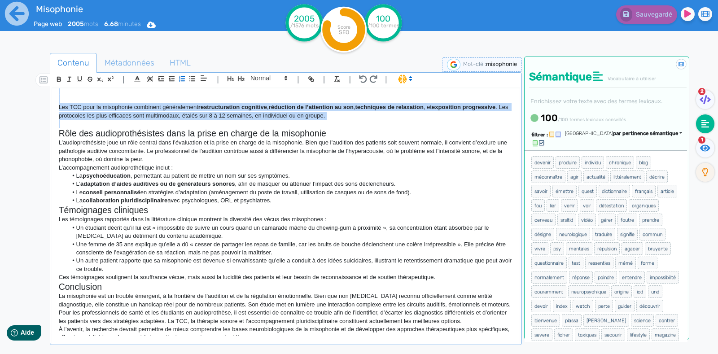
drag, startPoint x: 60, startPoint y: 117, endPoint x: 384, endPoint y: 129, distance: 324.1
click at [384, 129] on div "La misophonie Définition clinique de la misophonie La misophonie, du grec « hai…" at bounding box center [285, 212] width 467 height 248
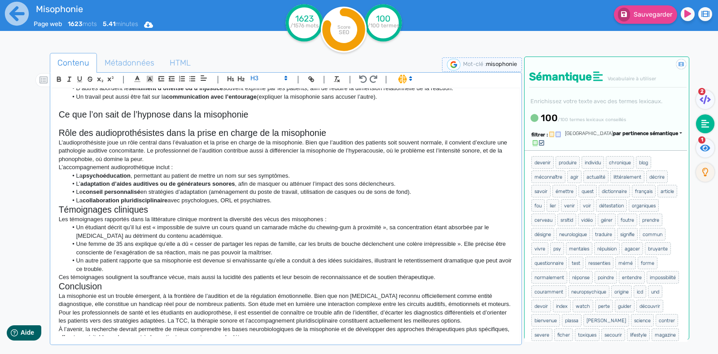
scroll to position [758, 0]
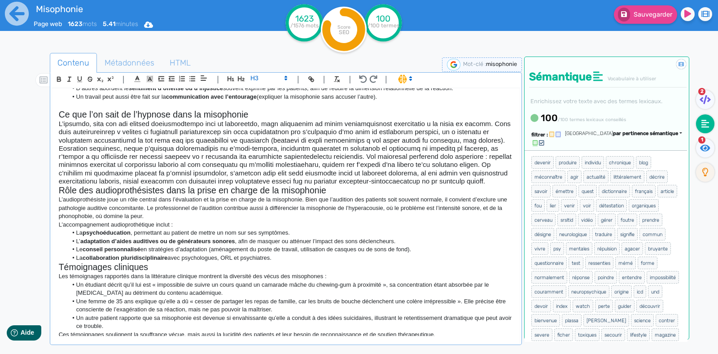
click at [54, 132] on div "La misophonie Définition clinique de la misophonie La misophonie, du grec « hai…" at bounding box center [285, 212] width 467 height 248
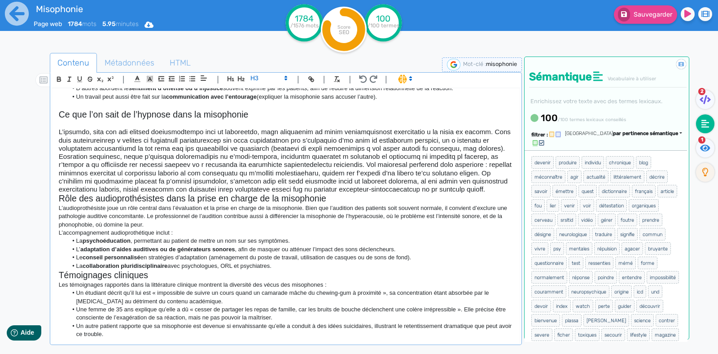
click at [53, 216] on div "La misophonie Définition clinique de la misophonie La misophonie, du grec « hai…" at bounding box center [285, 212] width 467 height 248
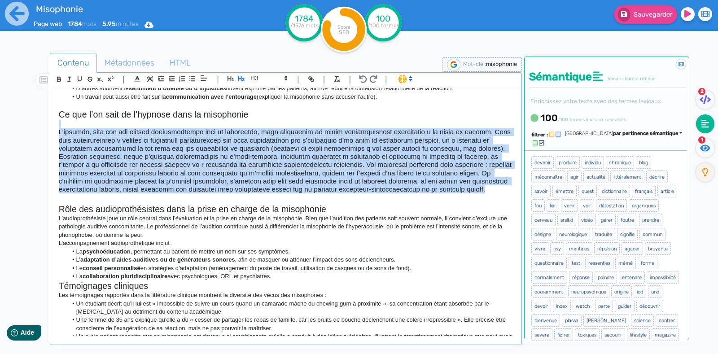
drag, startPoint x: 58, startPoint y: 133, endPoint x: 200, endPoint y: 203, distance: 157.9
click at [200, 203] on div "La misophonie Définition clinique de la misophonie La misophonie, du grec « hai…" at bounding box center [285, 212] width 467 height 248
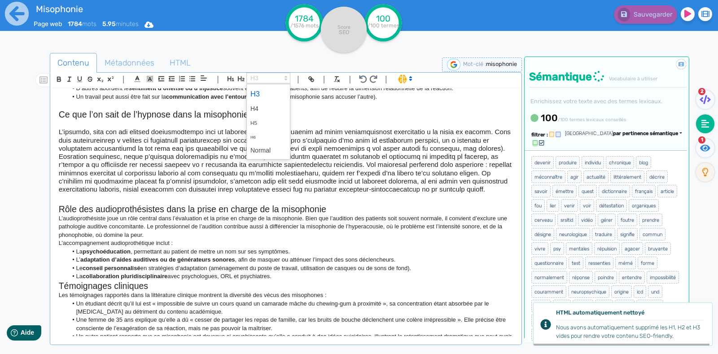
click at [289, 78] on icon at bounding box center [286, 78] width 8 height 8
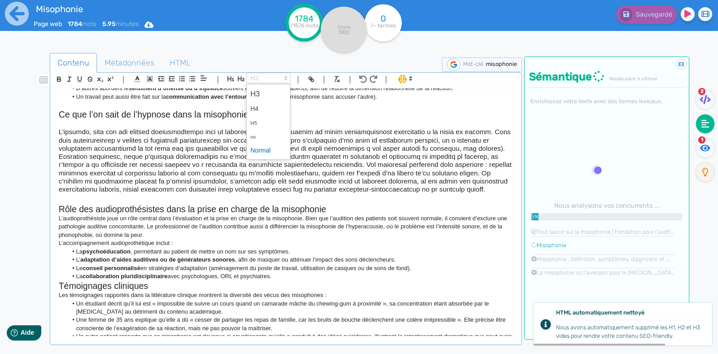
click at [261, 151] on span at bounding box center [268, 151] width 36 height 14
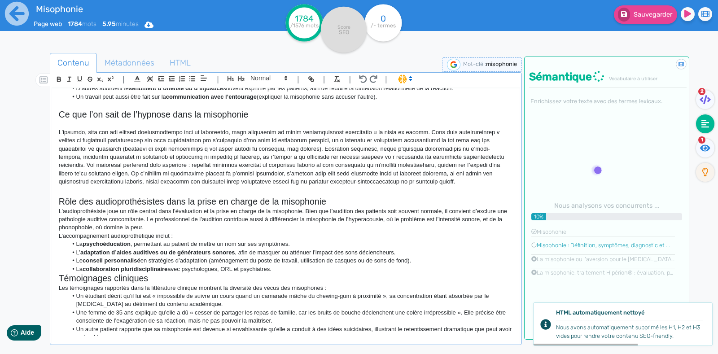
click at [161, 161] on p at bounding box center [286, 157] width 454 height 58
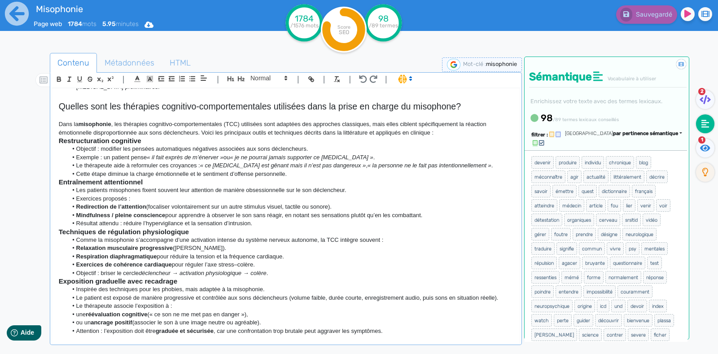
scroll to position [404, 0]
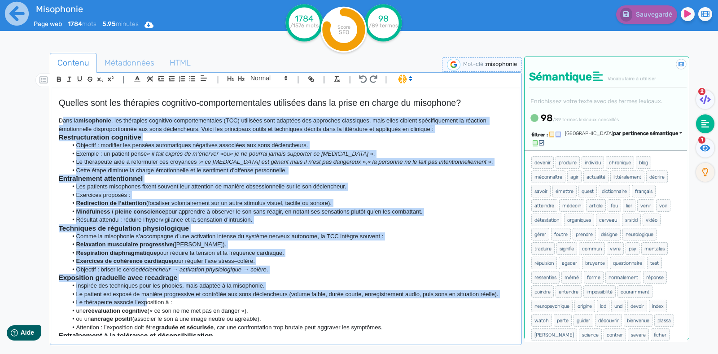
drag, startPoint x: 61, startPoint y: 131, endPoint x: 148, endPoint y: 308, distance: 196.8
click at [148, 308] on div "La misophonie Définition clinique de la misophonie La misophonie, du grec « hai…" at bounding box center [285, 212] width 467 height 248
click at [69, 131] on p "Dans la misophonie , les thérapies cognitivo-comportementales (TCC) utilisées s…" at bounding box center [286, 125] width 454 height 17
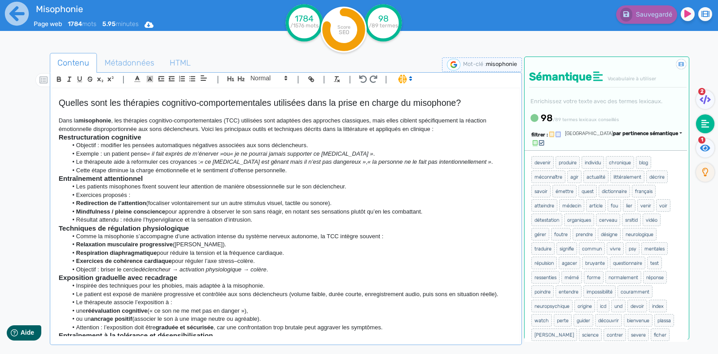
click at [59, 129] on p "Dans la misophonie , les thérapies cognitivo-comportementales (TCC) utilisées s…" at bounding box center [286, 125] width 454 height 17
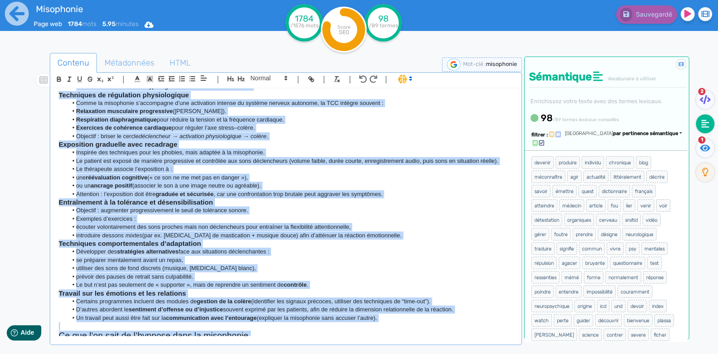
scroll to position [592, 0]
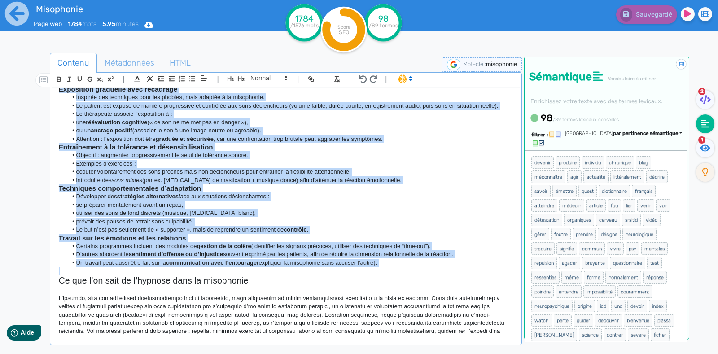
drag, startPoint x: 57, startPoint y: 129, endPoint x: 413, endPoint y: 275, distance: 384.3
click at [413, 275] on div "La misophonie Définition clinique de la misophonie La misophonie, du grec « hai…" at bounding box center [285, 212] width 467 height 248
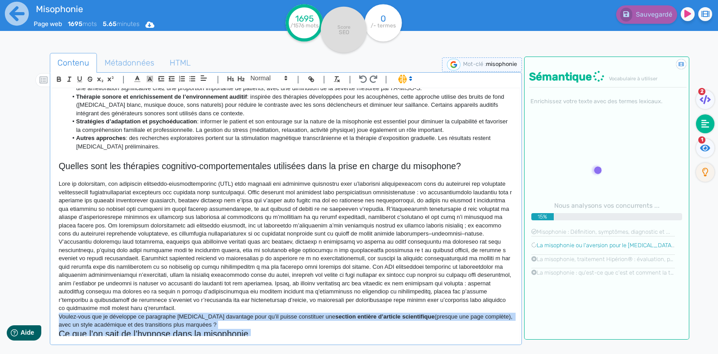
scroll to position [381, 0]
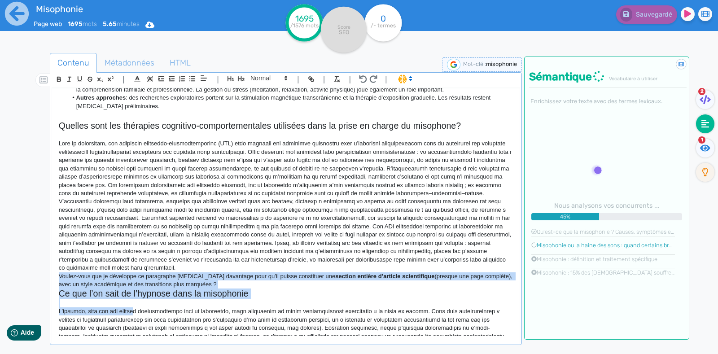
drag, startPoint x: 57, startPoint y: 323, endPoint x: 217, endPoint y: 289, distance: 164.3
click at [217, 289] on div "La misophonie Définition clinique de la misophonie La misophonie, du grec « hai…" at bounding box center [285, 212] width 467 height 248
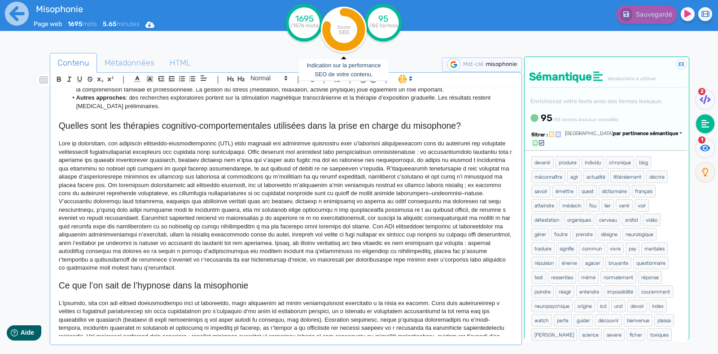
click at [341, 46] on icon at bounding box center [343, 29] width 35 height 35
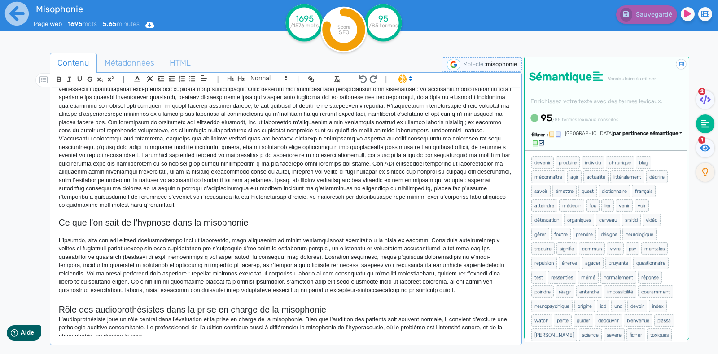
scroll to position [454, 0]
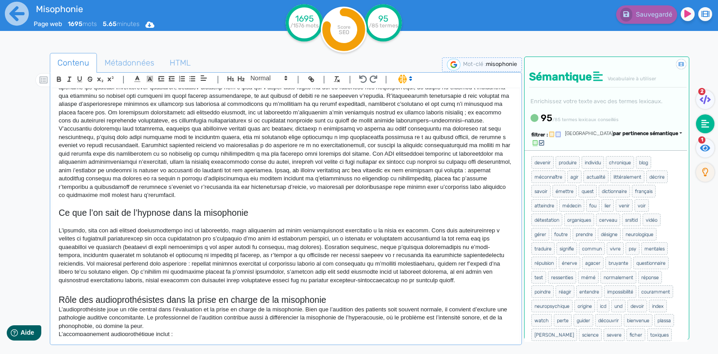
click at [262, 199] on p at bounding box center [286, 133] width 454 height 132
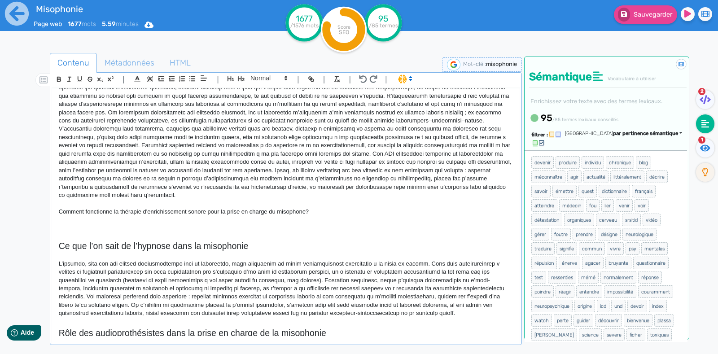
scroll to position [473, 0]
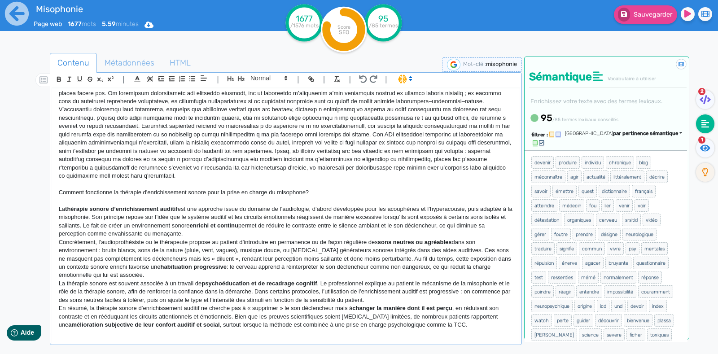
drag, startPoint x: 521, startPoint y: 210, endPoint x: 515, endPoint y: 227, distance: 19.0
click at [515, 227] on div "| | H3 H4 H5 H6 Normal | | | | La misophonie Définition clinique de la misophon…" at bounding box center [286, 208] width 472 height 273
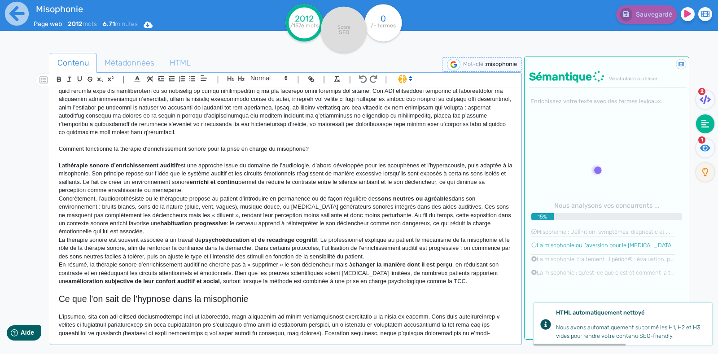
scroll to position [527, 0]
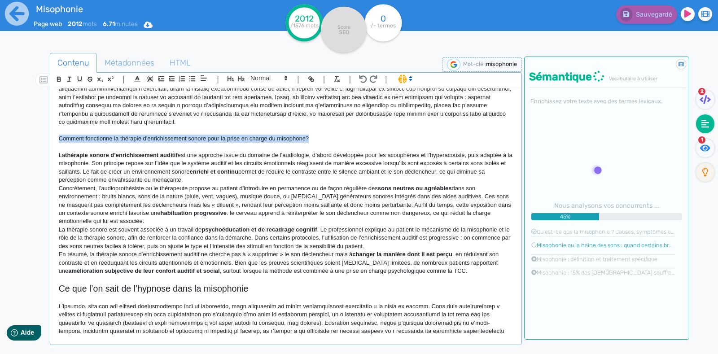
drag, startPoint x: 314, startPoint y: 146, endPoint x: 51, endPoint y: 147, distance: 263.3
click at [51, 147] on div "| | H3 H4 H5 H6 Normal | | | | La misophonie Définition clinique de la misophon…" at bounding box center [286, 208] width 472 height 273
click at [237, 75] on icon "button" at bounding box center [241, 79] width 8 height 8
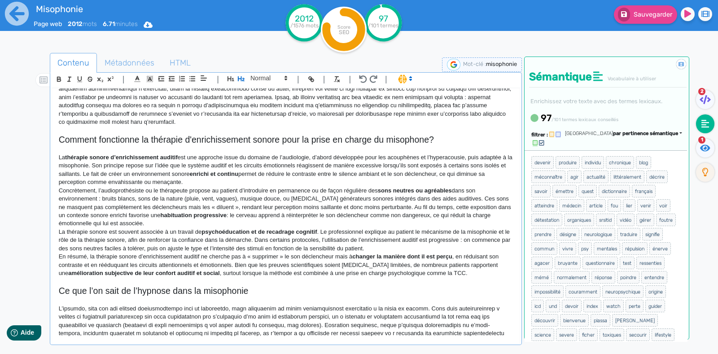
click at [446, 126] on p at bounding box center [286, 60] width 454 height 132
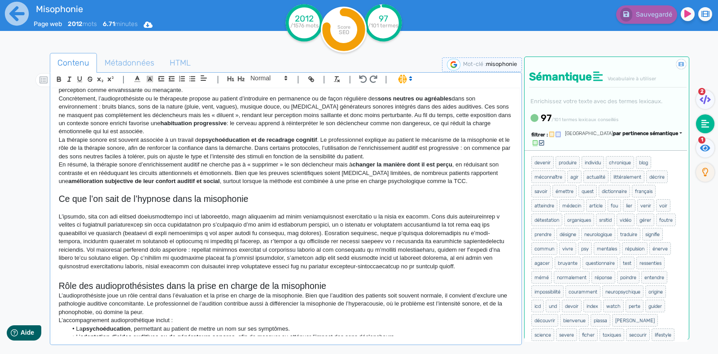
scroll to position [790, 0]
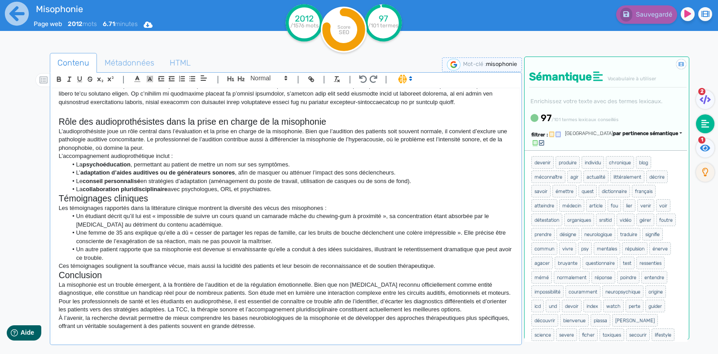
click at [61, 199] on h2 "Témoignages cliniques" at bounding box center [286, 198] width 454 height 10
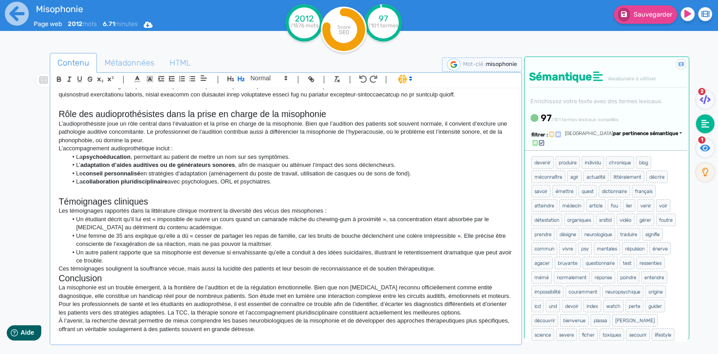
click at [57, 288] on div "La misophonie Définition clinique de la misophonie La misophonie, du grec « hai…" at bounding box center [285, 212] width 467 height 248
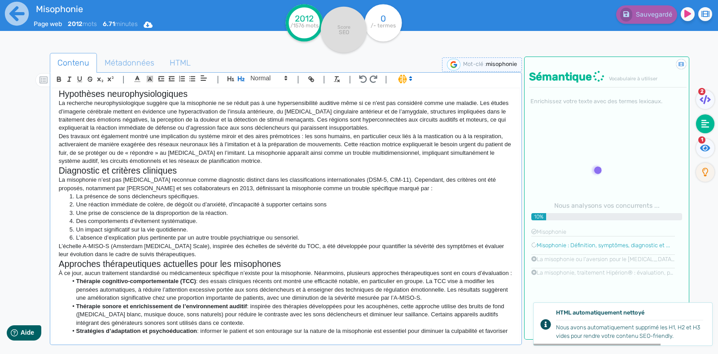
scroll to position [0, 0]
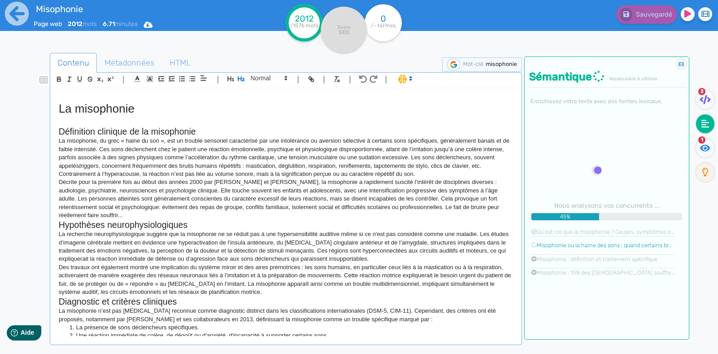
click at [153, 102] on h1 "La misophonie" at bounding box center [286, 109] width 454 height 14
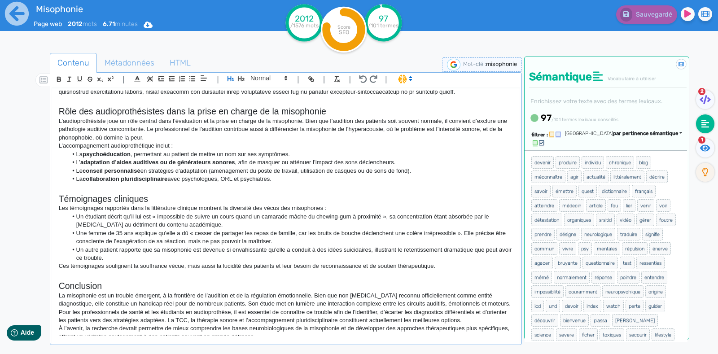
scroll to position [812, 0]
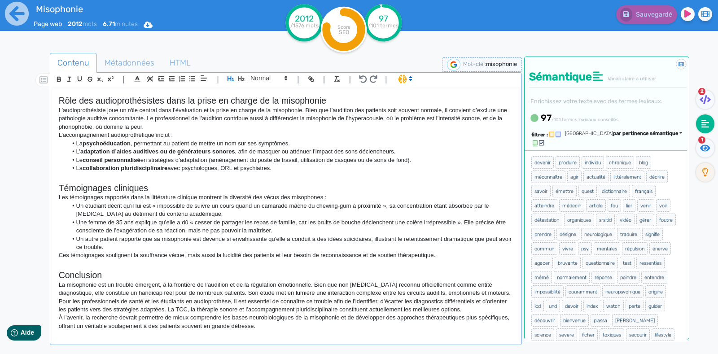
click at [449, 265] on h2 at bounding box center [286, 265] width 454 height 10
click at [442, 257] on p "Ces témoignages soulignent la souffrance vécue, mais aussi la lucidité des pati…" at bounding box center [286, 255] width 454 height 8
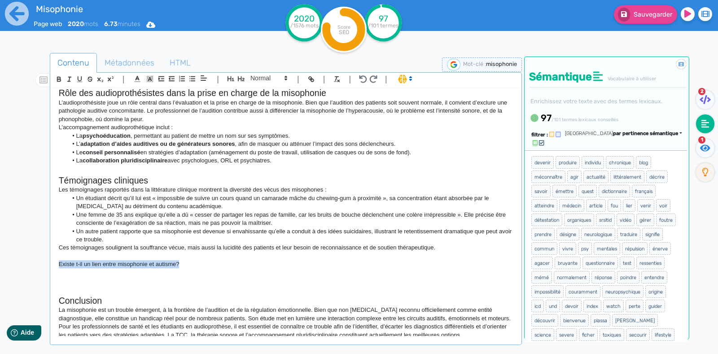
drag, startPoint x: 185, startPoint y: 269, endPoint x: 44, endPoint y: 269, distance: 140.4
click at [44, 269] on div "Contenu Métadonnées HTML | | H3 H4 H5 H6 Normal | | | | La misophonie Définitio…" at bounding box center [372, 231] width 692 height 360
click at [242, 77] on icon "button" at bounding box center [241, 79] width 8 height 8
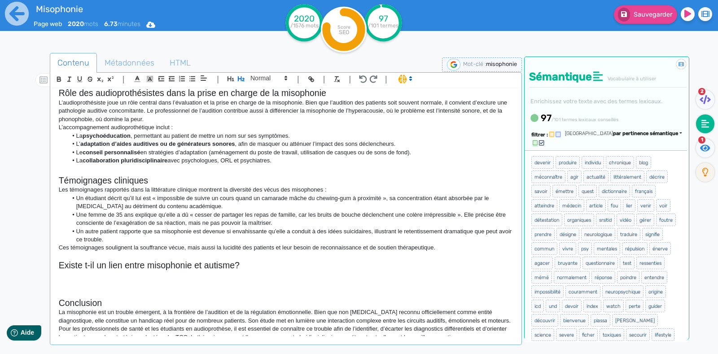
click at [275, 270] on h2 "Existe t-il un lien entre misophonie et autisme?" at bounding box center [286, 265] width 454 height 10
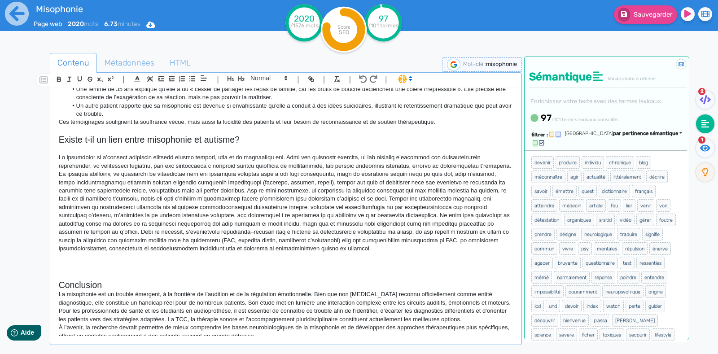
scroll to position [955, 0]
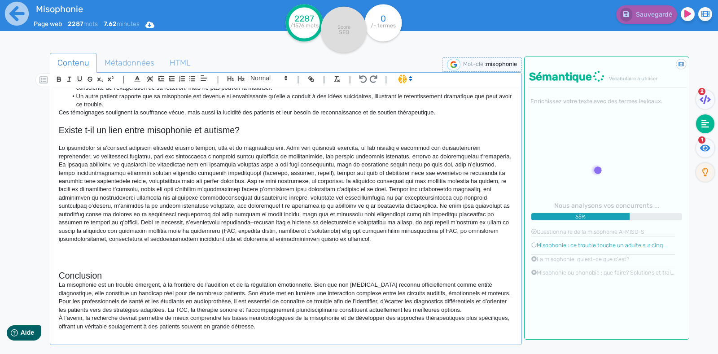
click at [74, 250] on p at bounding box center [286, 248] width 454 height 8
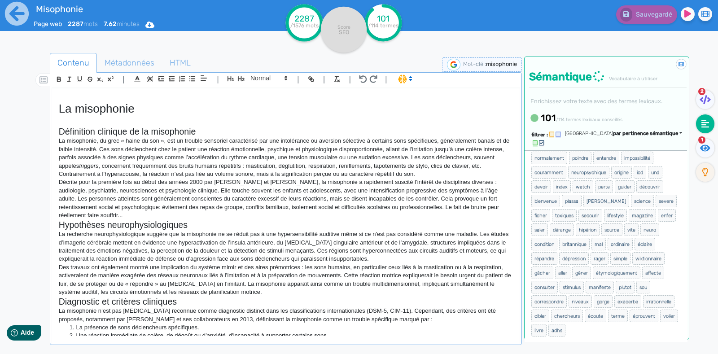
scroll to position [0, 0]
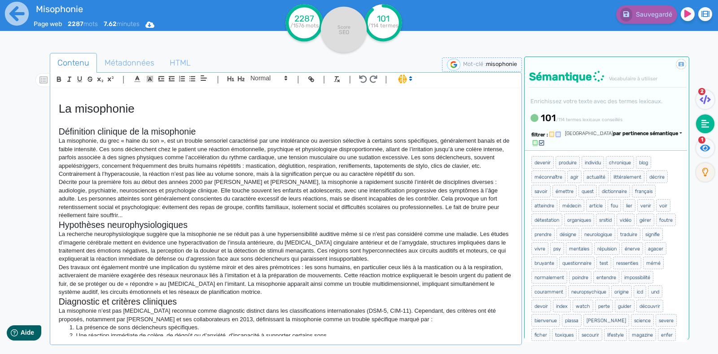
click at [218, 157] on p "La misophonie, du grec « haine du son », est un trouble sensoriel caractérisé p…" at bounding box center [286, 157] width 454 height 41
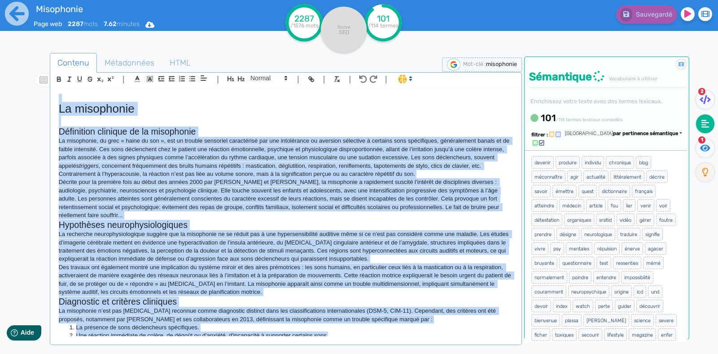
copy div "Lo ipsumdolor Sitametcon adipisci el se doeiusmodt In utlaboreet, do magn « ali…"
